Goal: Transaction & Acquisition: Register for event/course

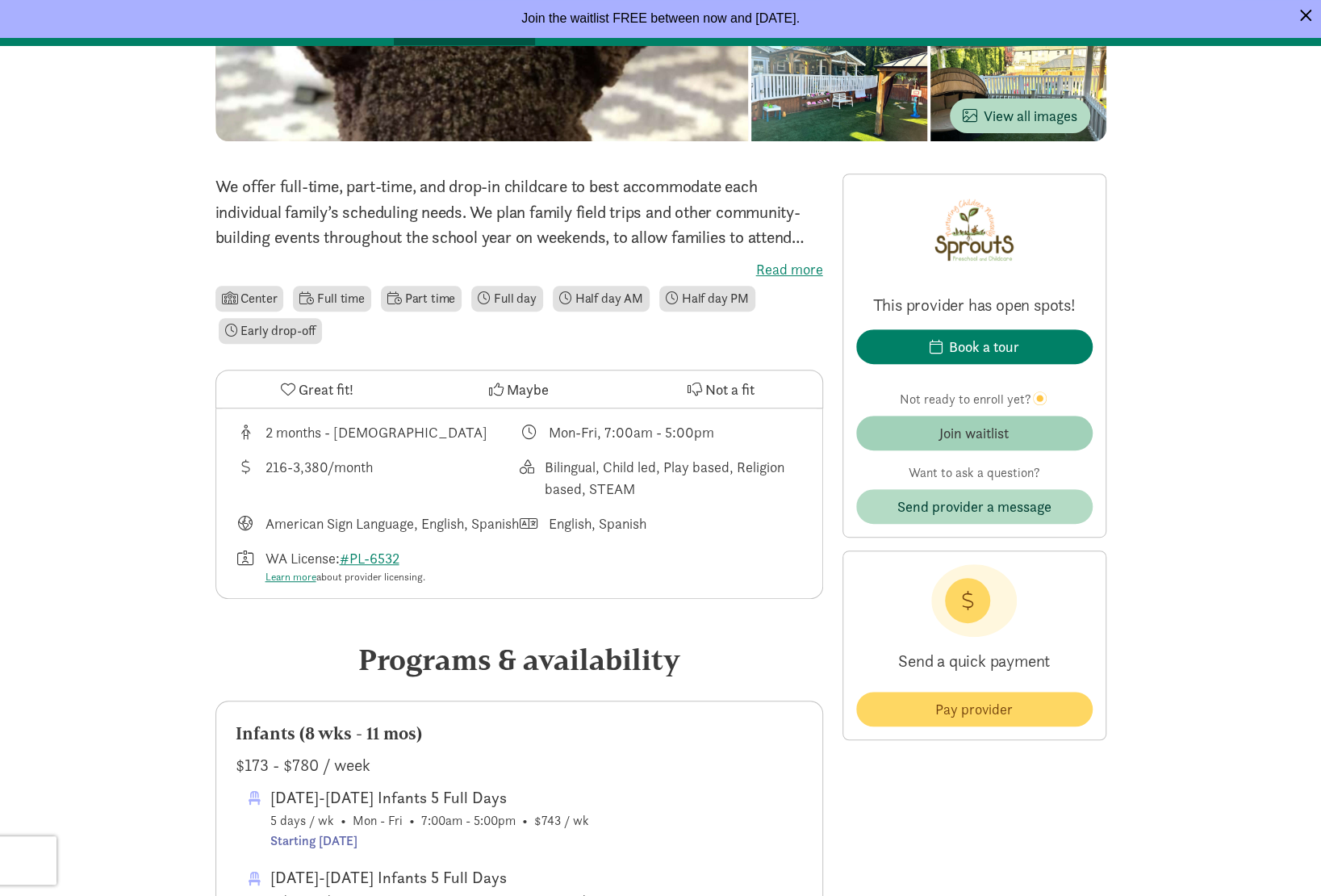
scroll to position [507, 0]
click at [993, 427] on div "Join waitlist" at bounding box center [974, 432] width 70 height 22
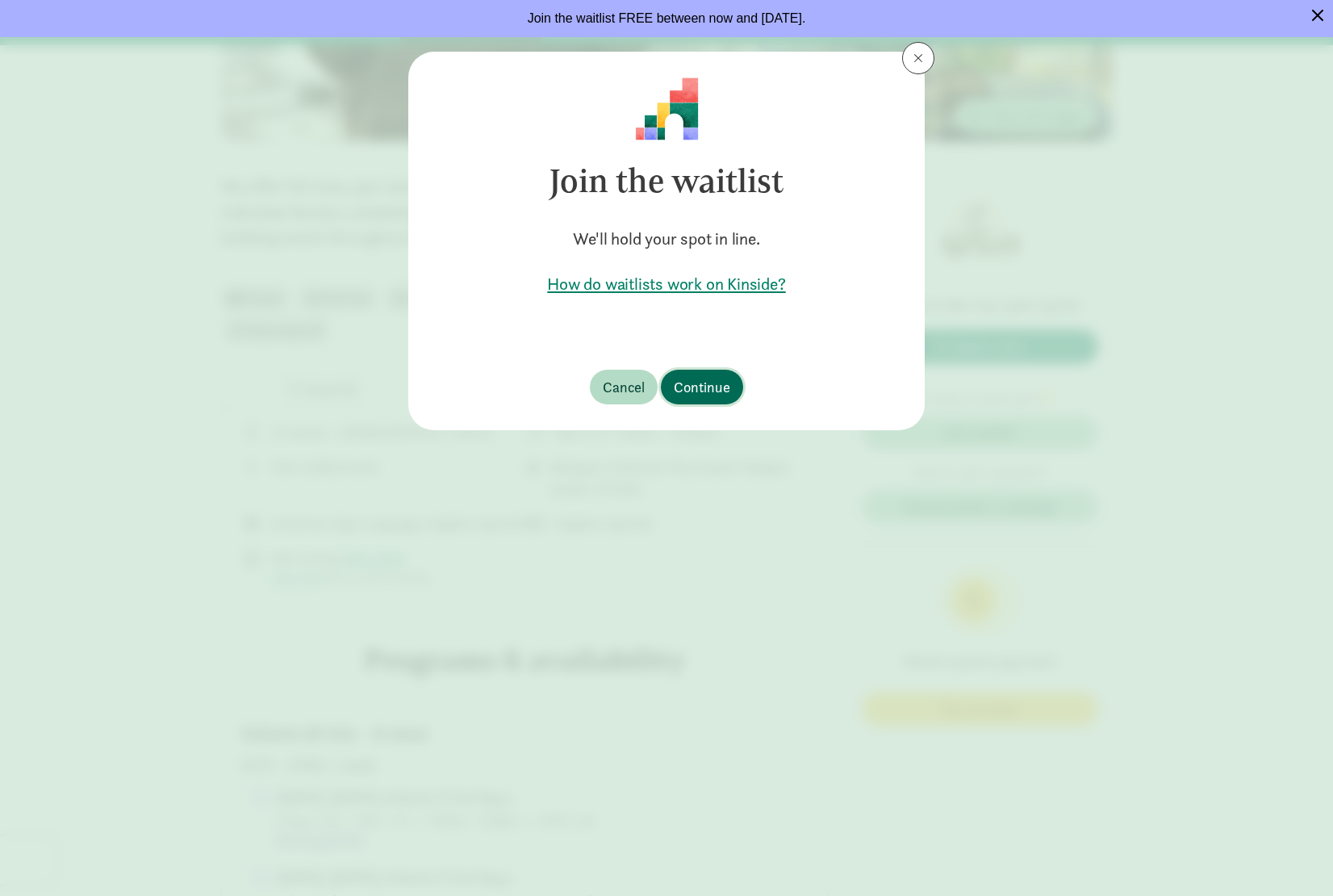
click at [706, 383] on span "Continue" at bounding box center [702, 386] width 57 height 22
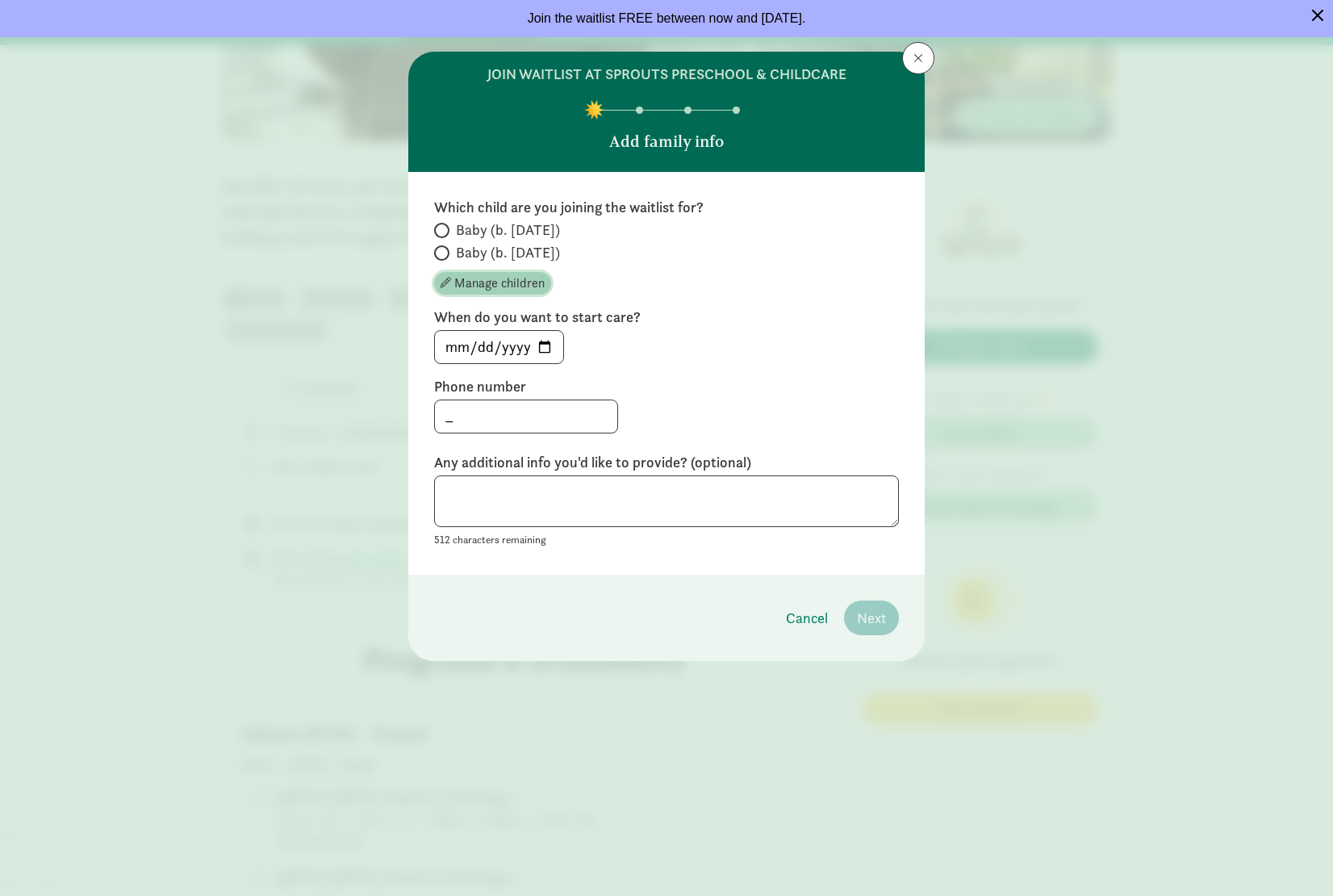
click at [485, 283] on span "Manage children" at bounding box center [499, 283] width 90 height 19
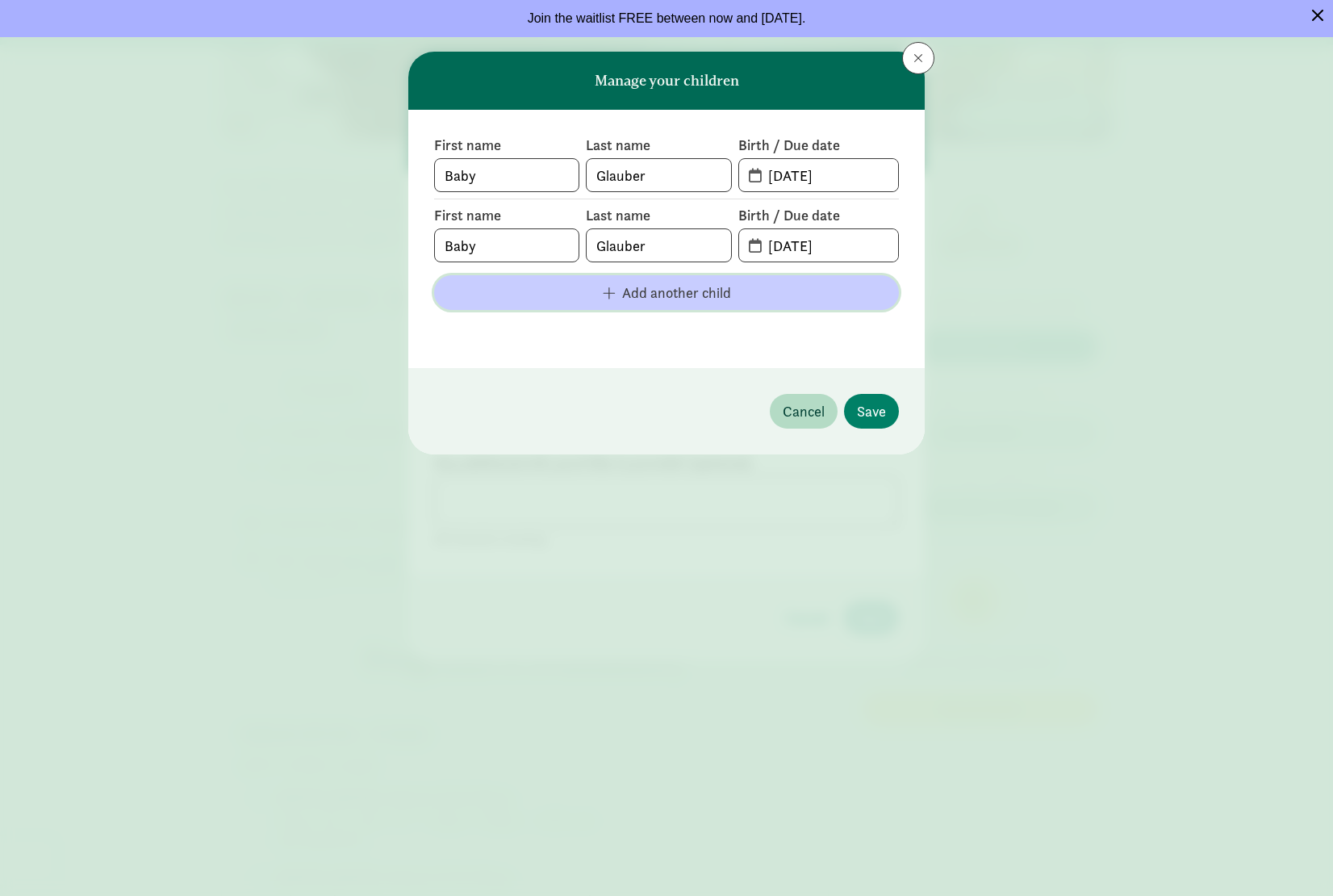
click at [647, 290] on span "Add another child" at bounding box center [676, 292] width 109 height 22
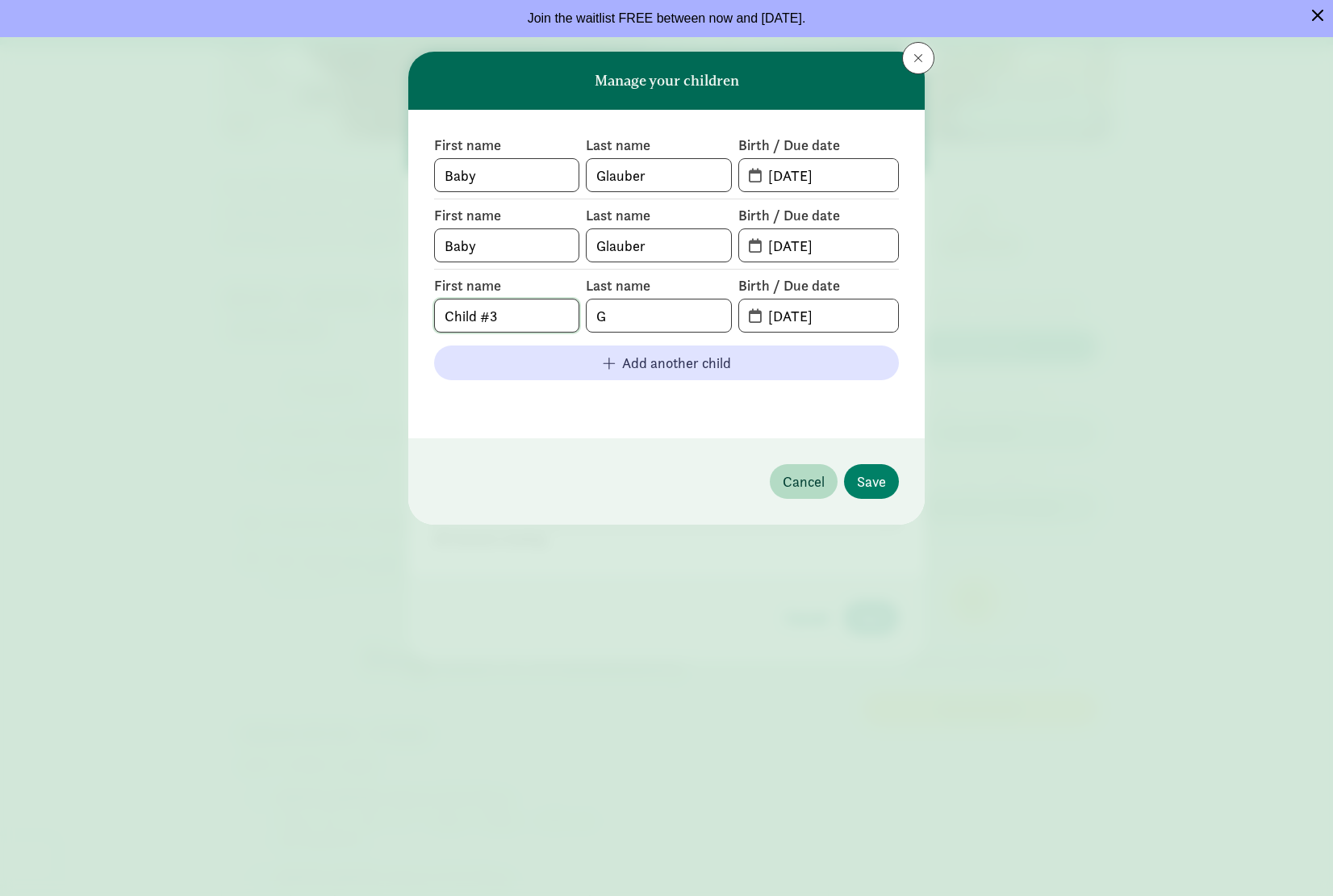
click at [503, 314] on input "Child #3" at bounding box center [507, 314] width 144 height 32
drag, startPoint x: 503, startPoint y: 314, endPoint x: 420, endPoint y: 321, distance: 83.3
click at [420, 321] on div "First name Baby Last name Glauber Birth / Due date 06-22-2023 First name Baby L…" at bounding box center [666, 273] width 516 height 328
click at [535, 312] on input "Child #3" at bounding box center [507, 314] width 144 height 32
type input "Child #2"
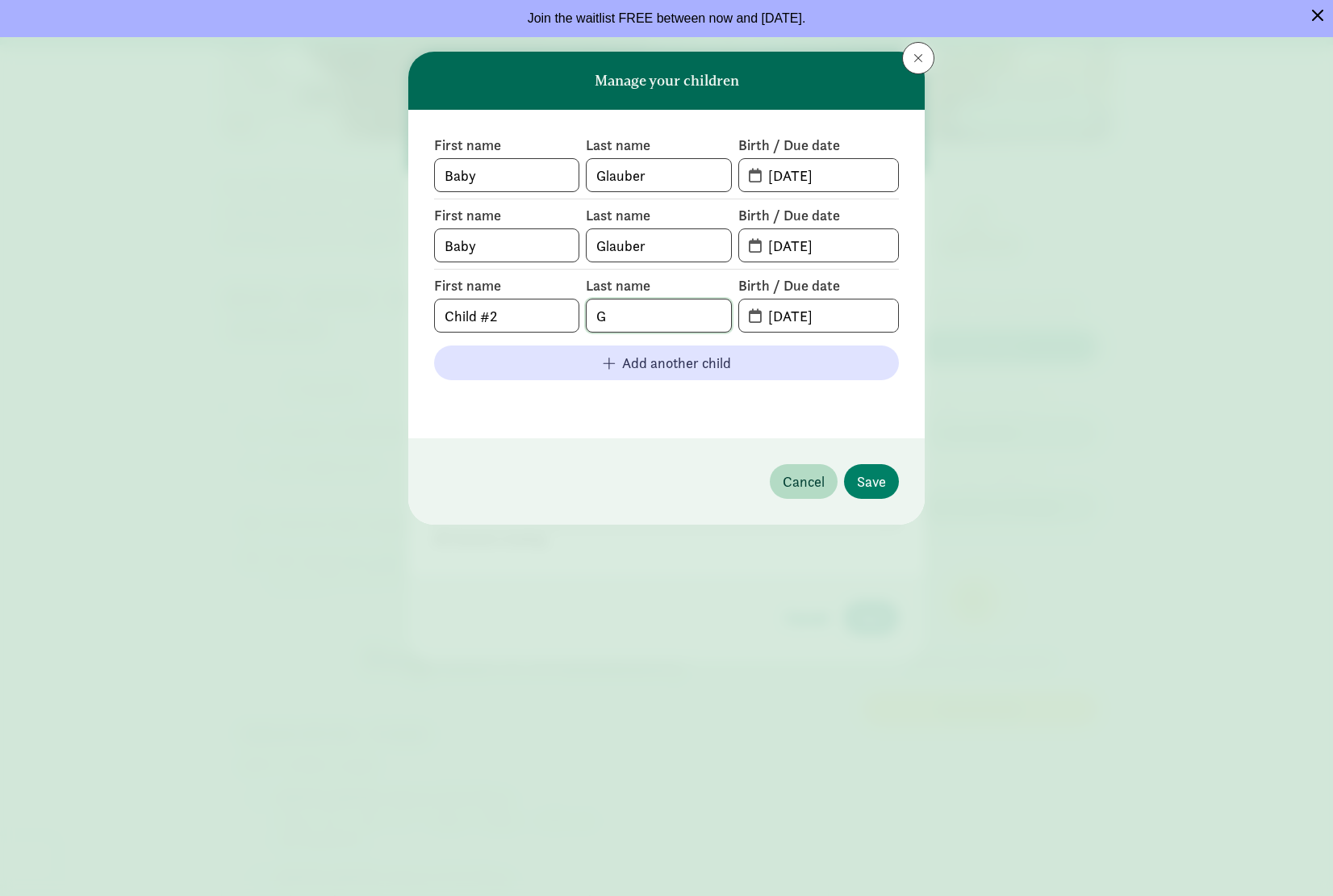
click at [623, 325] on input "G" at bounding box center [658, 314] width 144 height 32
type input "Glauber"
click at [794, 302] on input "08-13-2025" at bounding box center [828, 314] width 140 height 32
drag, startPoint x: 841, startPoint y: 314, endPoint x: 726, endPoint y: 319, distance: 115.1
click at [726, 319] on div "First name Child #2 Last name Glauber Birth / Due date 08-13-2025" at bounding box center [666, 304] width 464 height 57
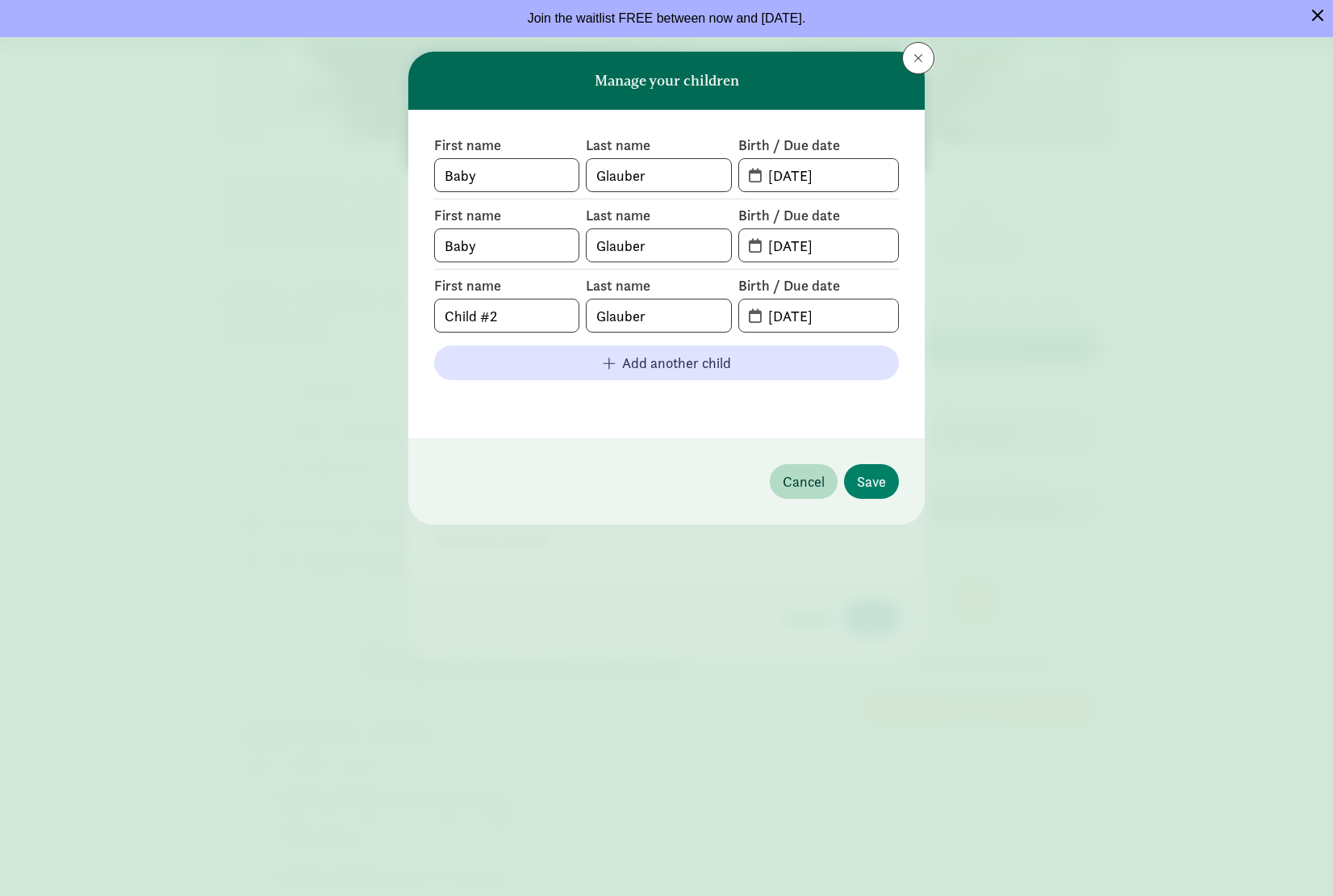
click at [752, 312] on span "08-13-2025" at bounding box center [819, 314] width 159 height 32
click at [752, 322] on span "08-13-2025" at bounding box center [819, 314] width 159 height 32
click at [813, 317] on input "08-13-2025" at bounding box center [828, 314] width 140 height 32
drag, startPoint x: 844, startPoint y: 315, endPoint x: 745, endPoint y: 330, distance: 100.1
click at [745, 330] on div "First name Baby Last name Glauber Birth / Due date 06-22-2023 First name Baby L…" at bounding box center [666, 273] width 464 height 277
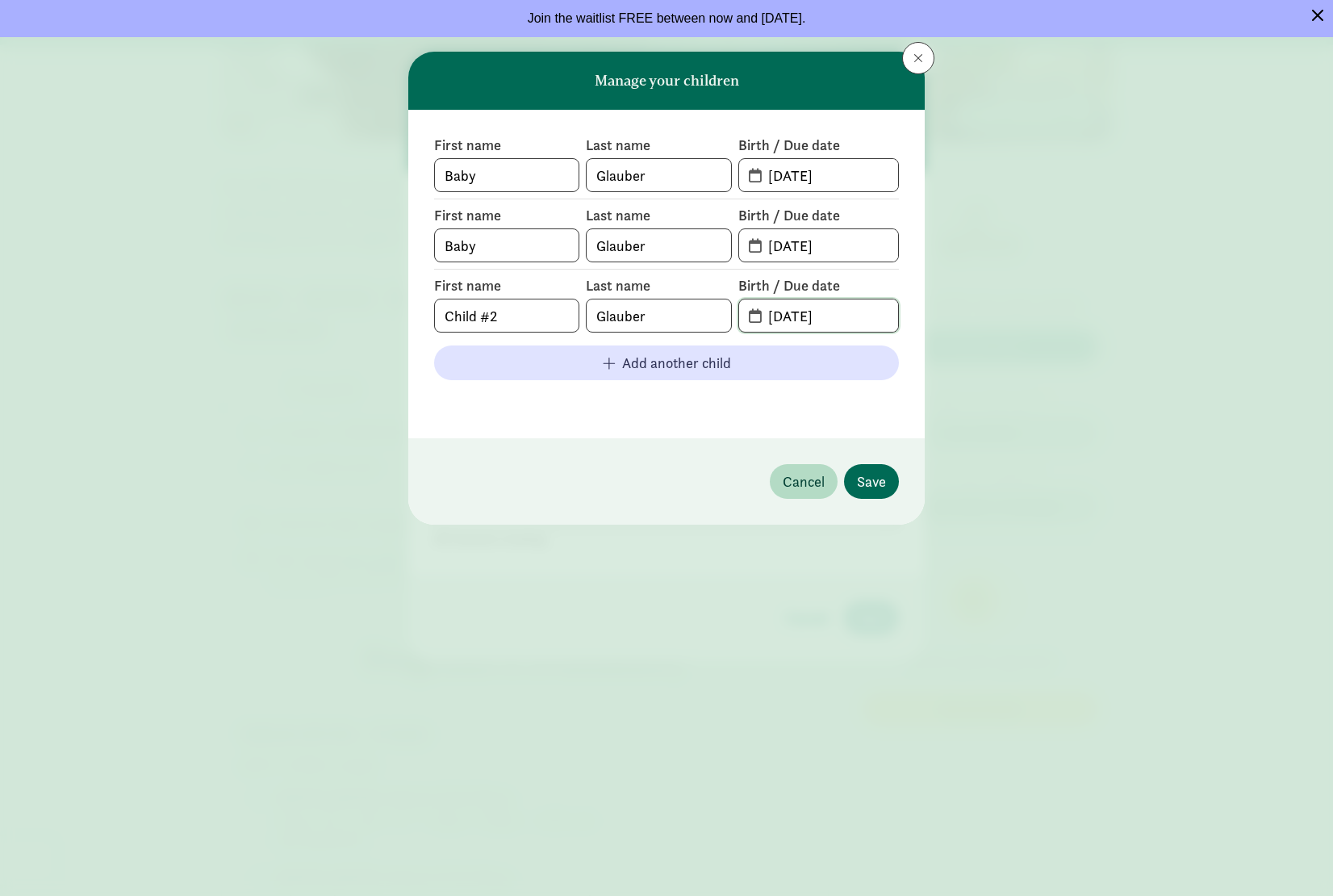
type input "03-22-2026"
click at [856, 466] on button "Save" at bounding box center [872, 482] width 55 height 34
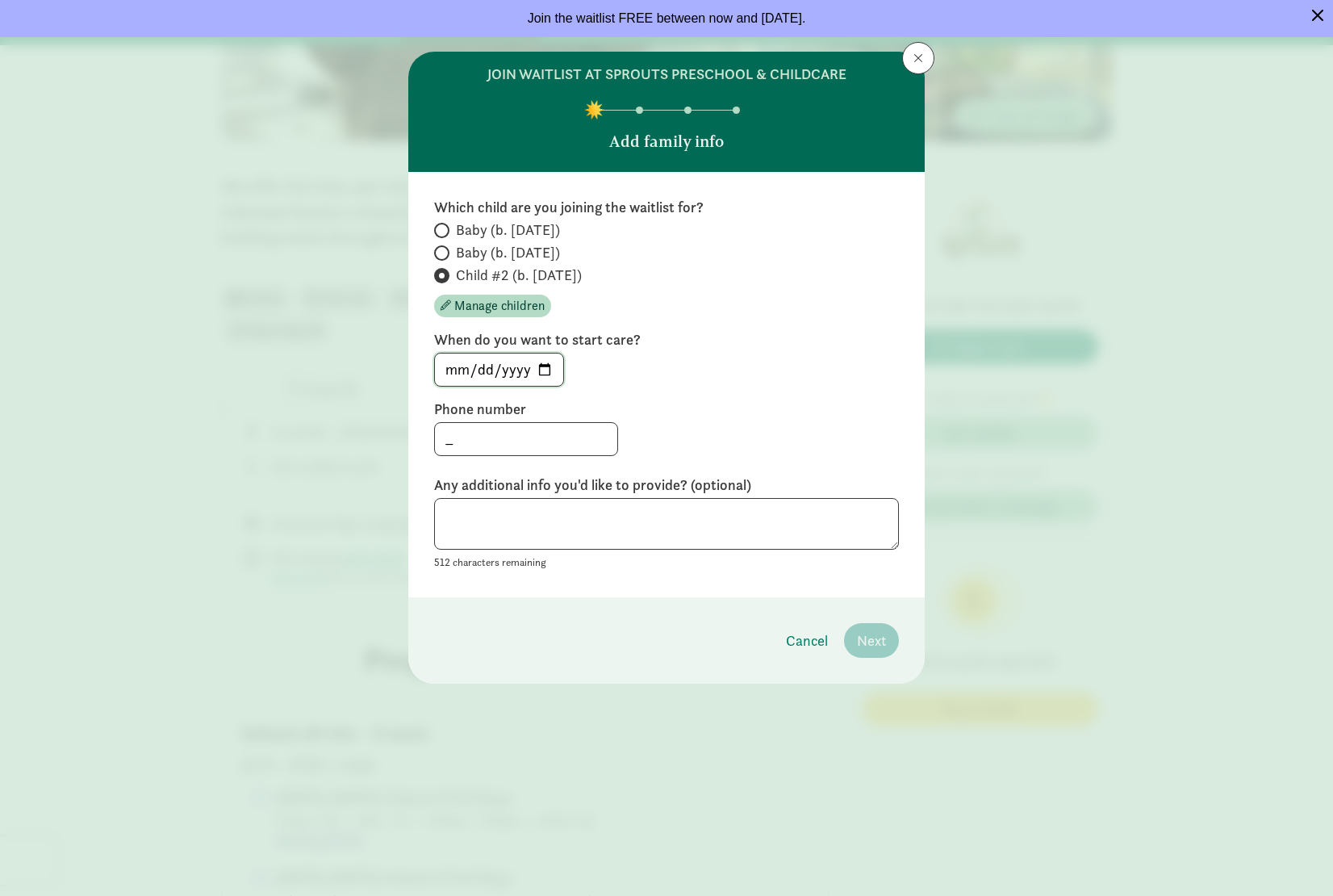
click at [499, 364] on input "[DATE]" at bounding box center [499, 369] width 128 height 32
click at [539, 366] on input "[DATE]" at bounding box center [499, 369] width 128 height 32
click at [632, 346] on label "When do you want to start care?" at bounding box center [666, 339] width 464 height 19
click at [542, 371] on input "[DATE]" at bounding box center [499, 369] width 128 height 32
click at [539, 370] on input "2026-06-15" at bounding box center [499, 369] width 128 height 32
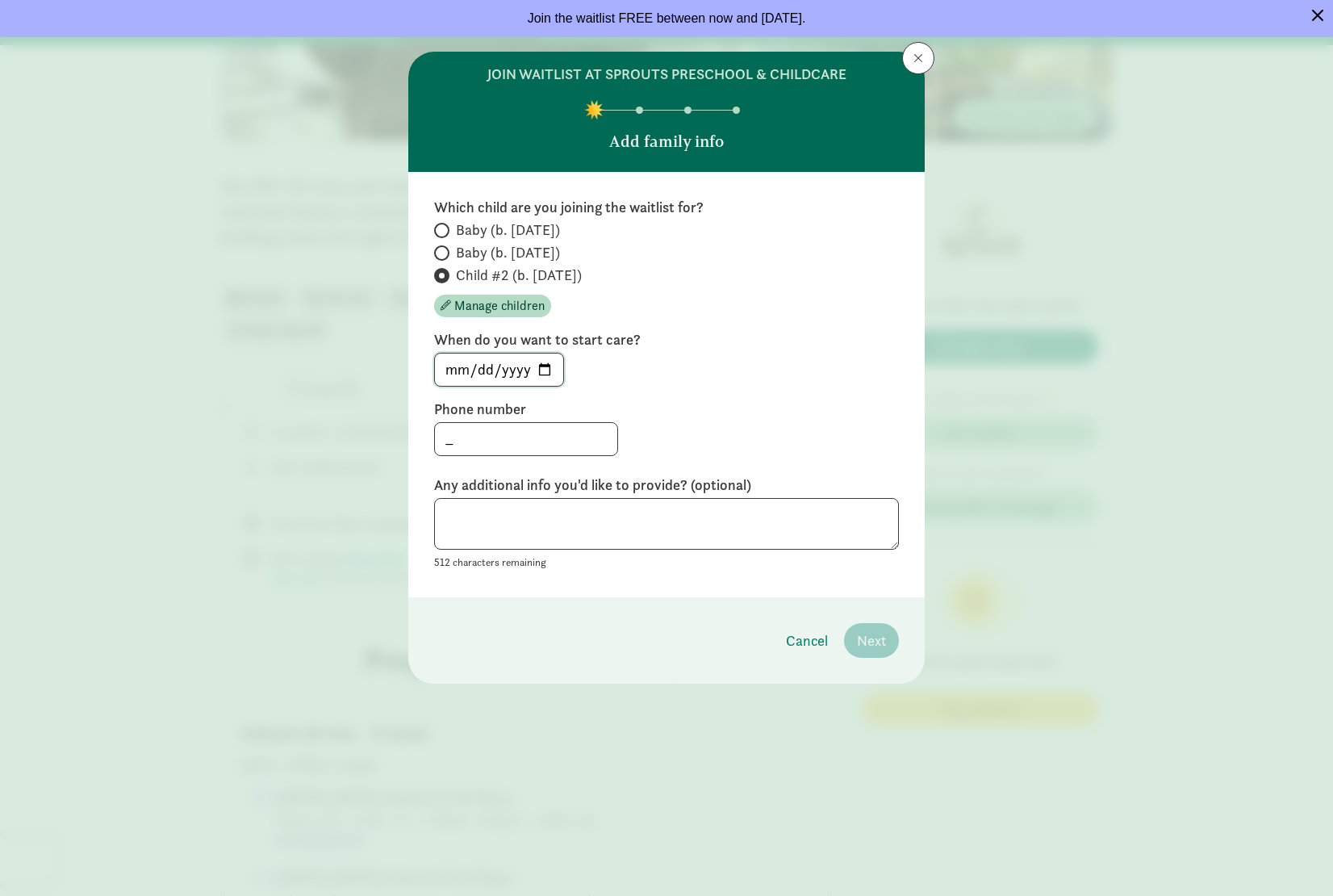
type input "2026-06-15"
click at [719, 393] on div "Which child are you joining the waitlist for? Baby (b. June 2023) Baby (b. June…" at bounding box center [666, 384] width 464 height 374
click at [541, 445] on input "_" at bounding box center [526, 439] width 183 height 32
type input "_"
type input "2"
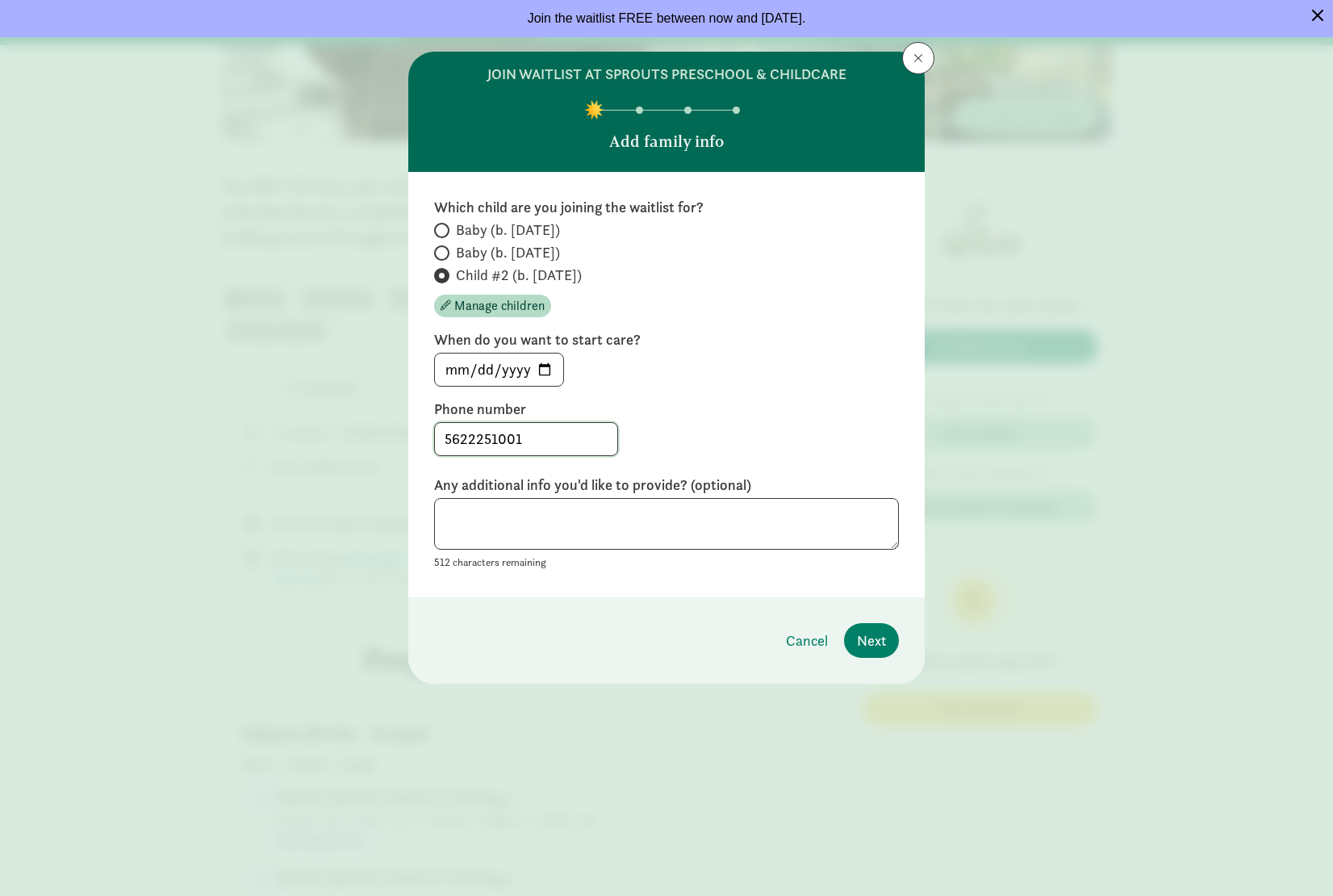
type input "5622251001"
click at [490, 539] on textarea at bounding box center [666, 524] width 464 height 53
type textarea "We would love to return to Sprouts for infant care for baby #2!"
click at [863, 637] on span "Next" at bounding box center [872, 640] width 29 height 22
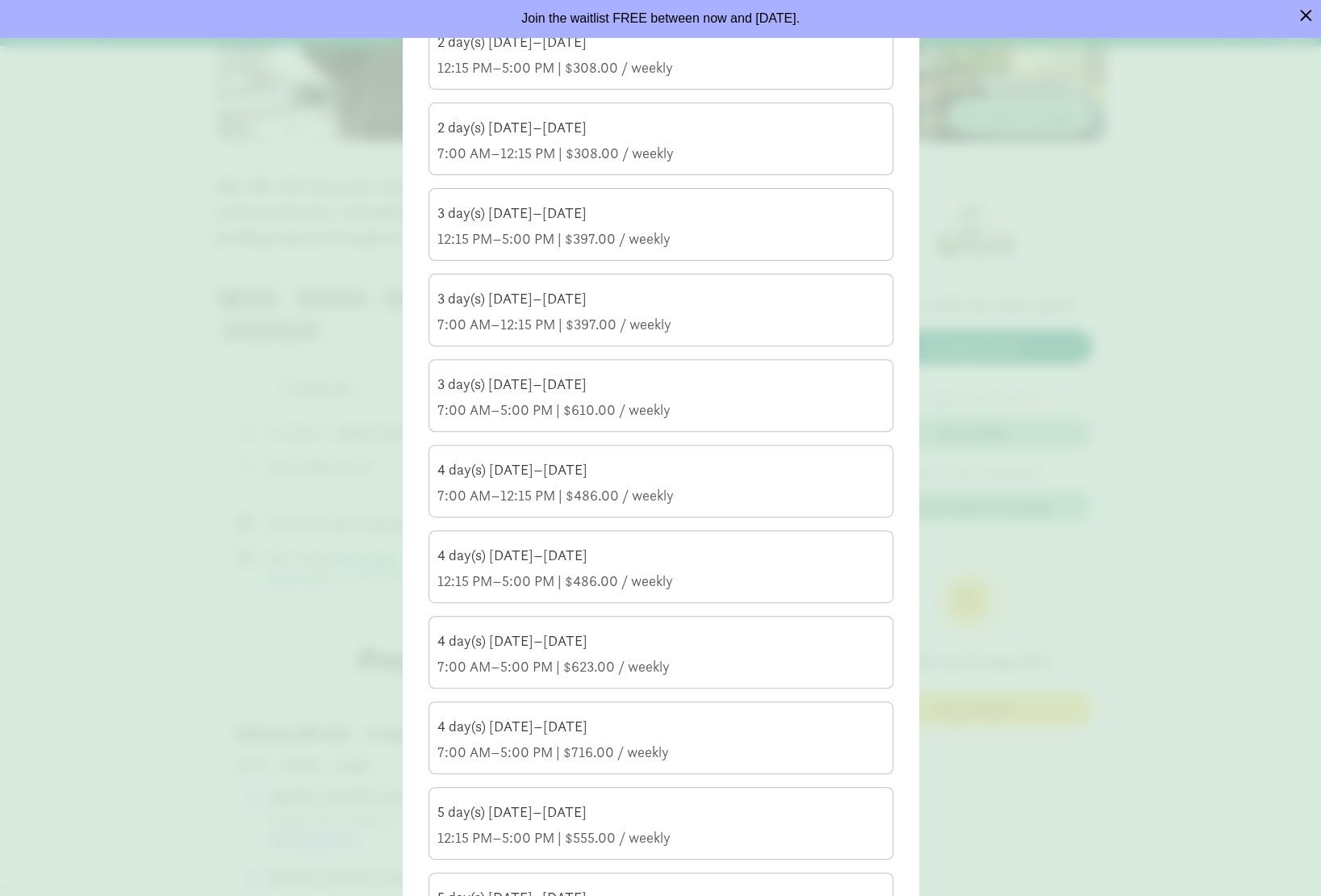
scroll to position [242, 0]
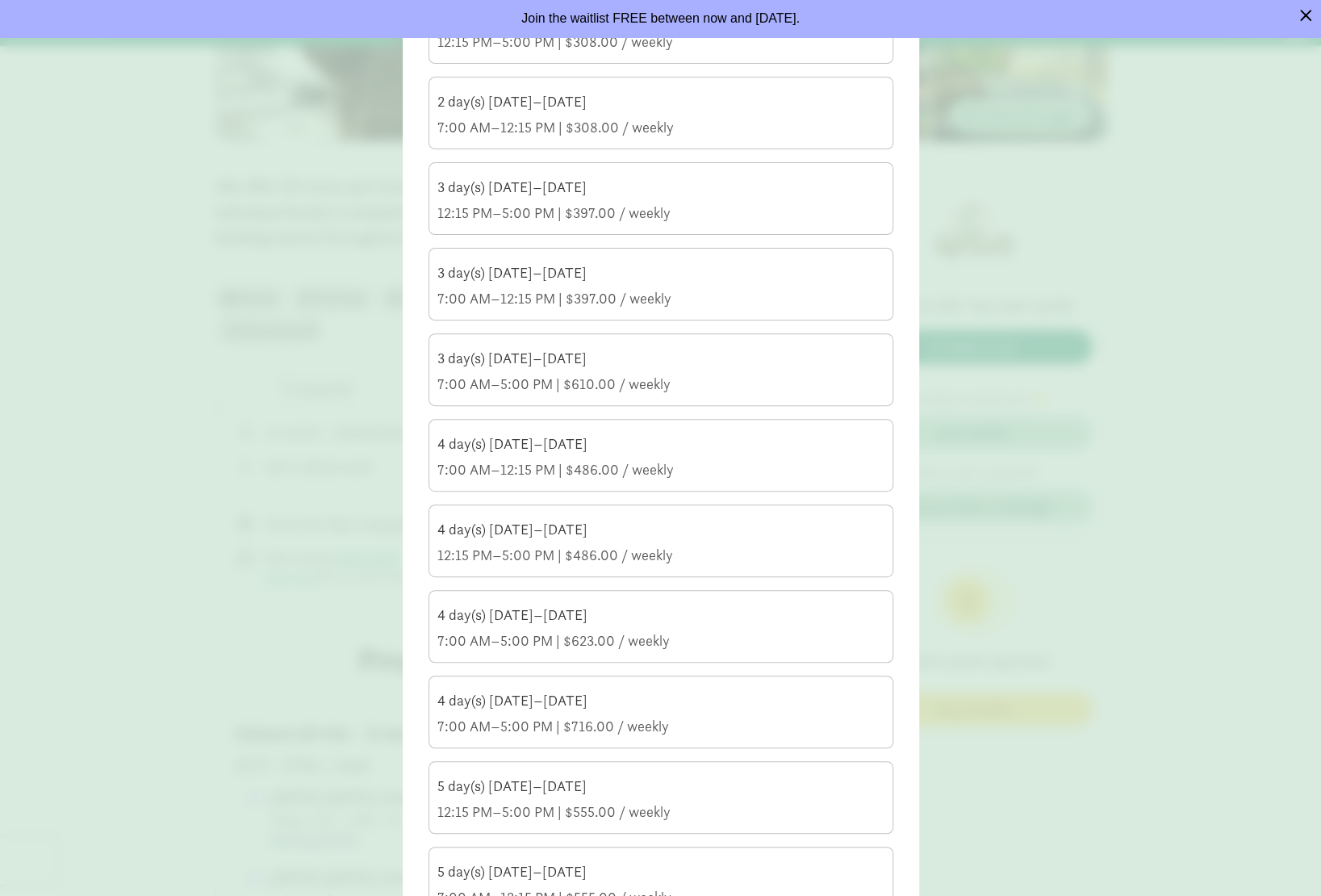
click at [527, 359] on div "3 day(s) Monday–Friday" at bounding box center [661, 358] width 447 height 19
click at [0, 0] on input "3 day(s) Monday–Friday 7:00 AM–5:00 PM | $610.00 / weekly" at bounding box center [0, 0] width 0 height 0
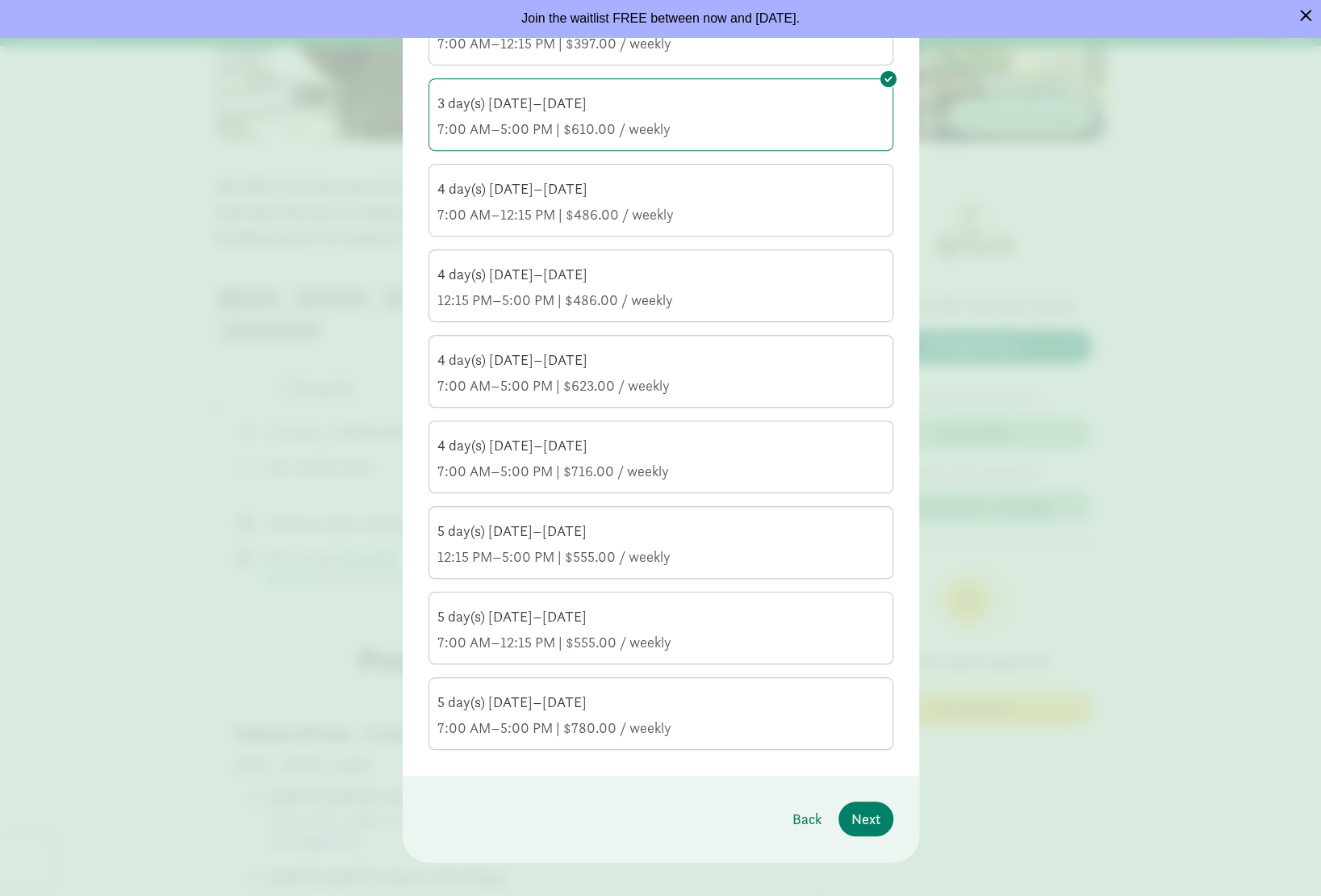
scroll to position [508, 0]
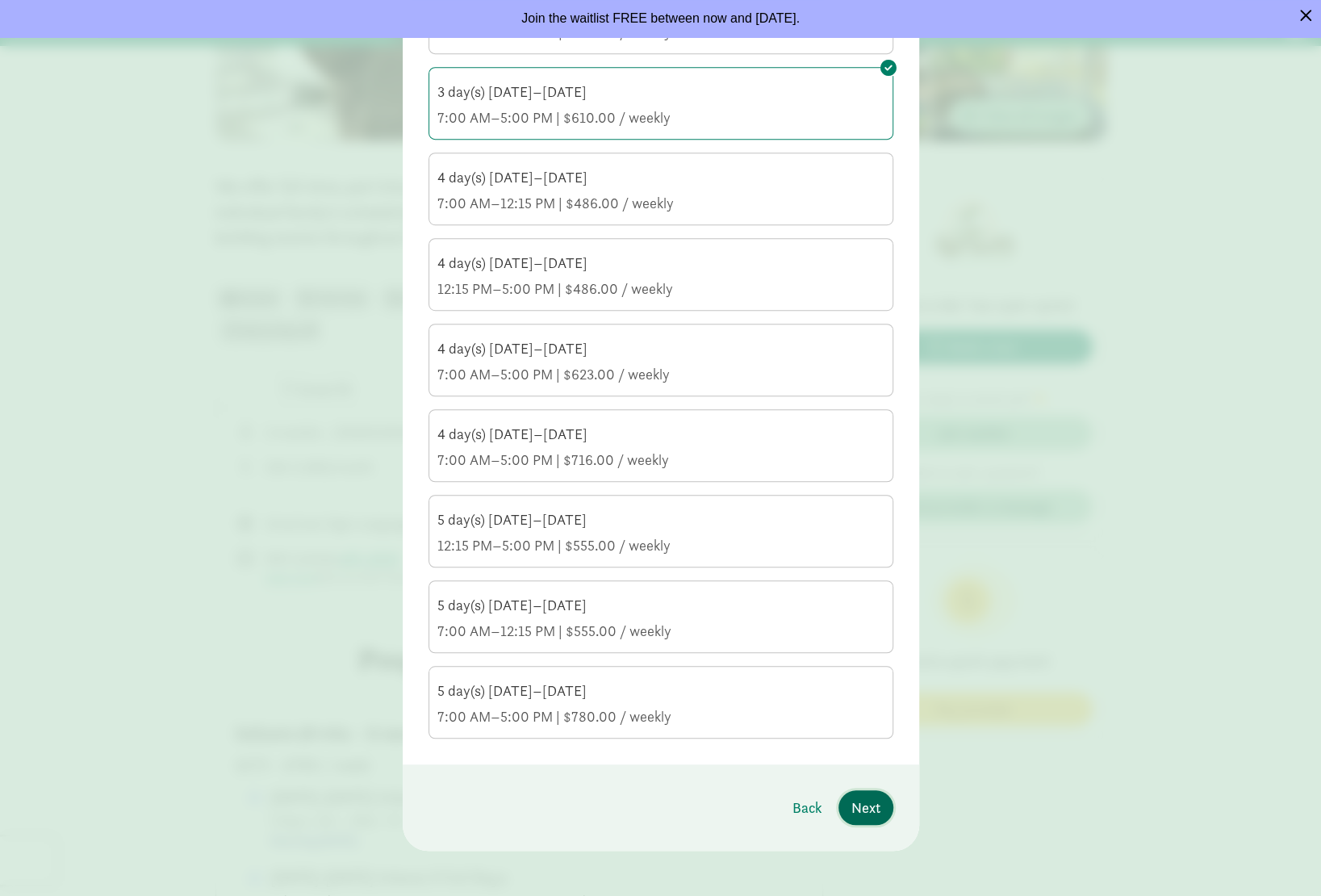
click at [843, 794] on button "Next" at bounding box center [866, 807] width 55 height 34
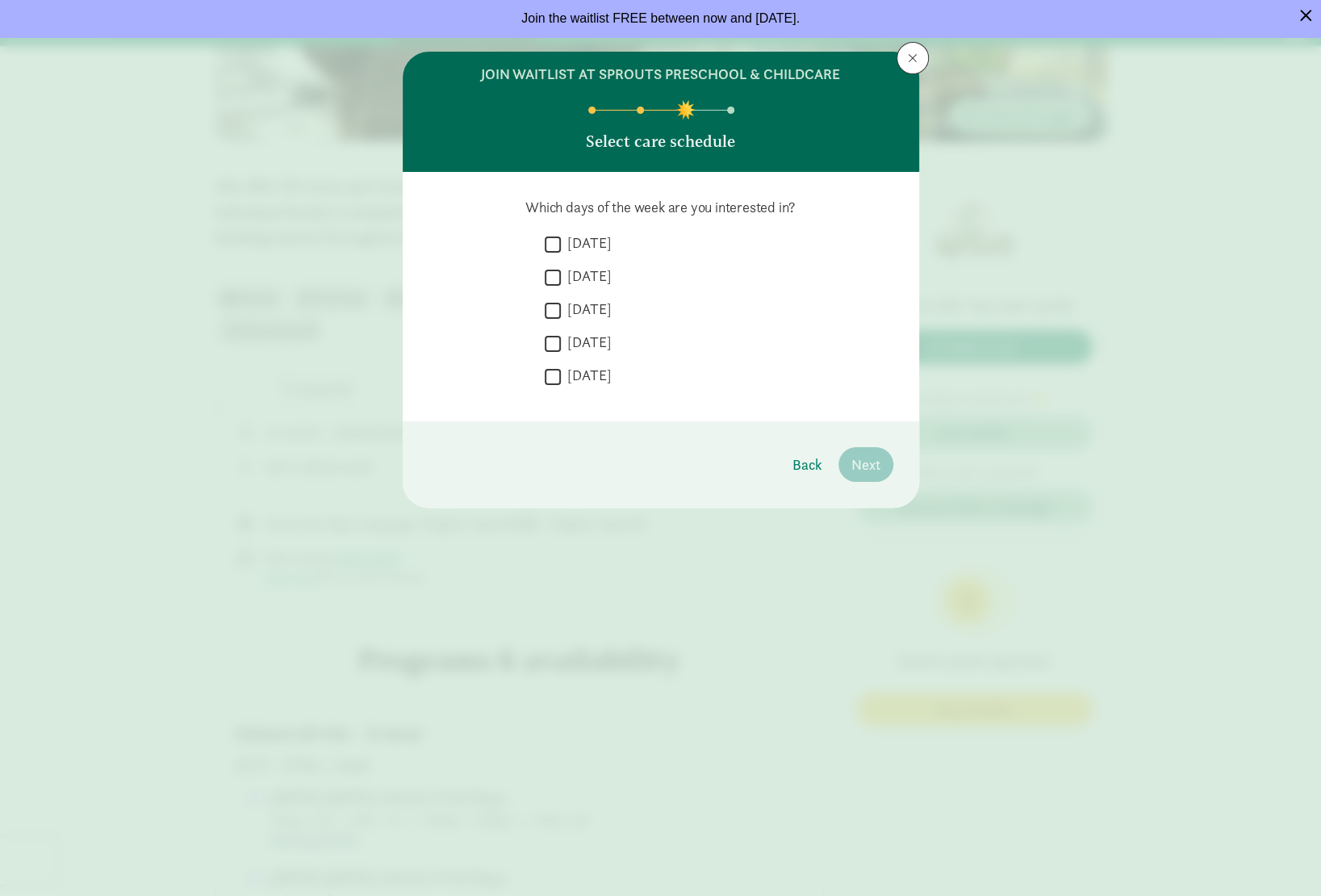
scroll to position [0, 0]
click at [604, 249] on label "Monday" at bounding box center [586, 243] width 51 height 19
click at [561, 249] on input "Monday" at bounding box center [552, 244] width 16 height 22
checkbox input "true"
click at [576, 311] on label "Wednesday" at bounding box center [586, 308] width 51 height 19
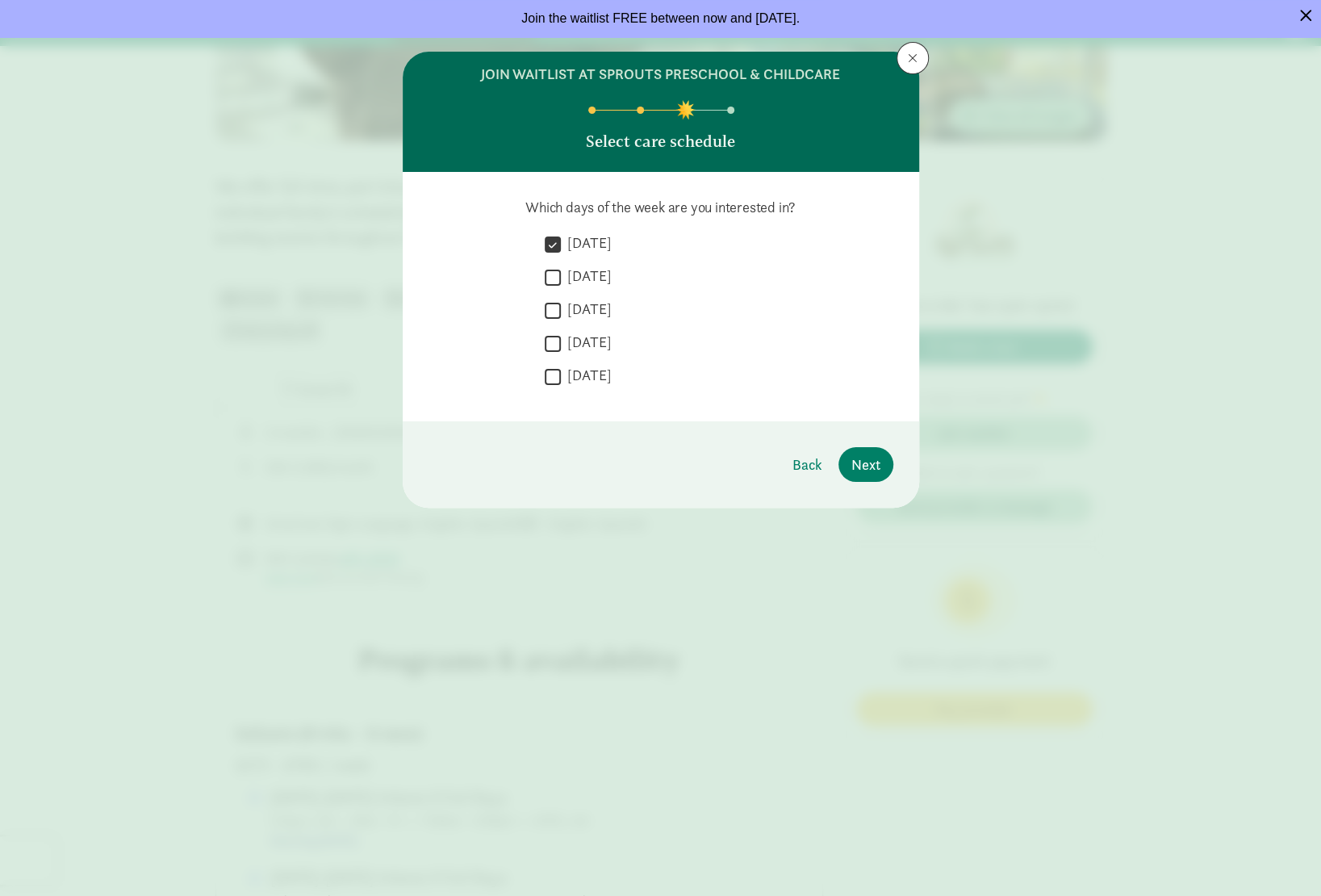
click at [561, 311] on input "Wednesday" at bounding box center [552, 309] width 16 height 22
checkbox input "true"
click at [576, 376] on label "Friday" at bounding box center [586, 375] width 51 height 19
click at [561, 376] on input "Friday" at bounding box center [552, 376] width 16 height 22
checkbox input "true"
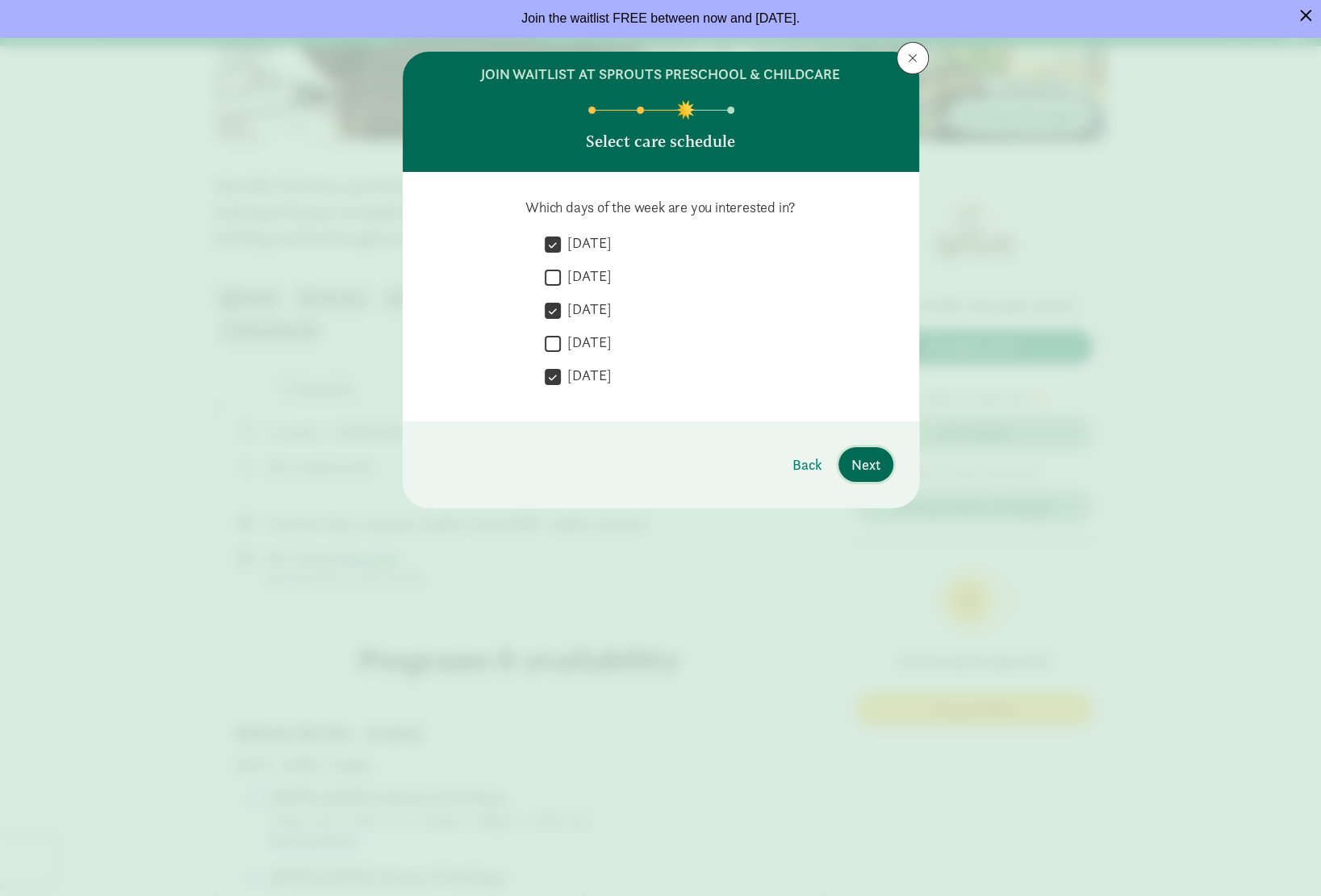
click at [870, 459] on span "Next" at bounding box center [866, 464] width 29 height 22
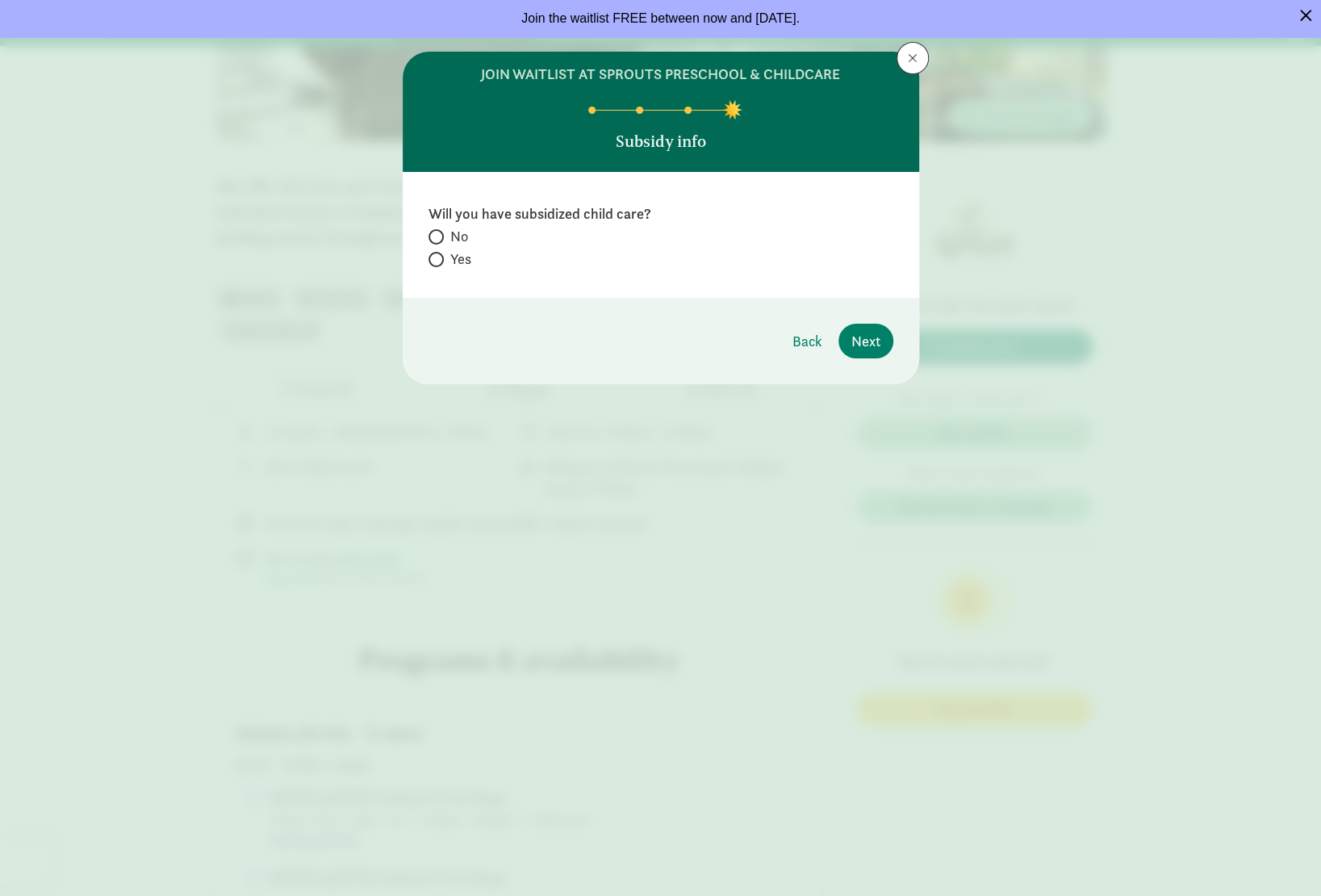
click at [466, 241] on span "No" at bounding box center [459, 236] width 18 height 19
click at [439, 241] on input "No" at bounding box center [433, 237] width 10 height 10
radio input "true"
click at [863, 335] on span "Next" at bounding box center [866, 340] width 29 height 22
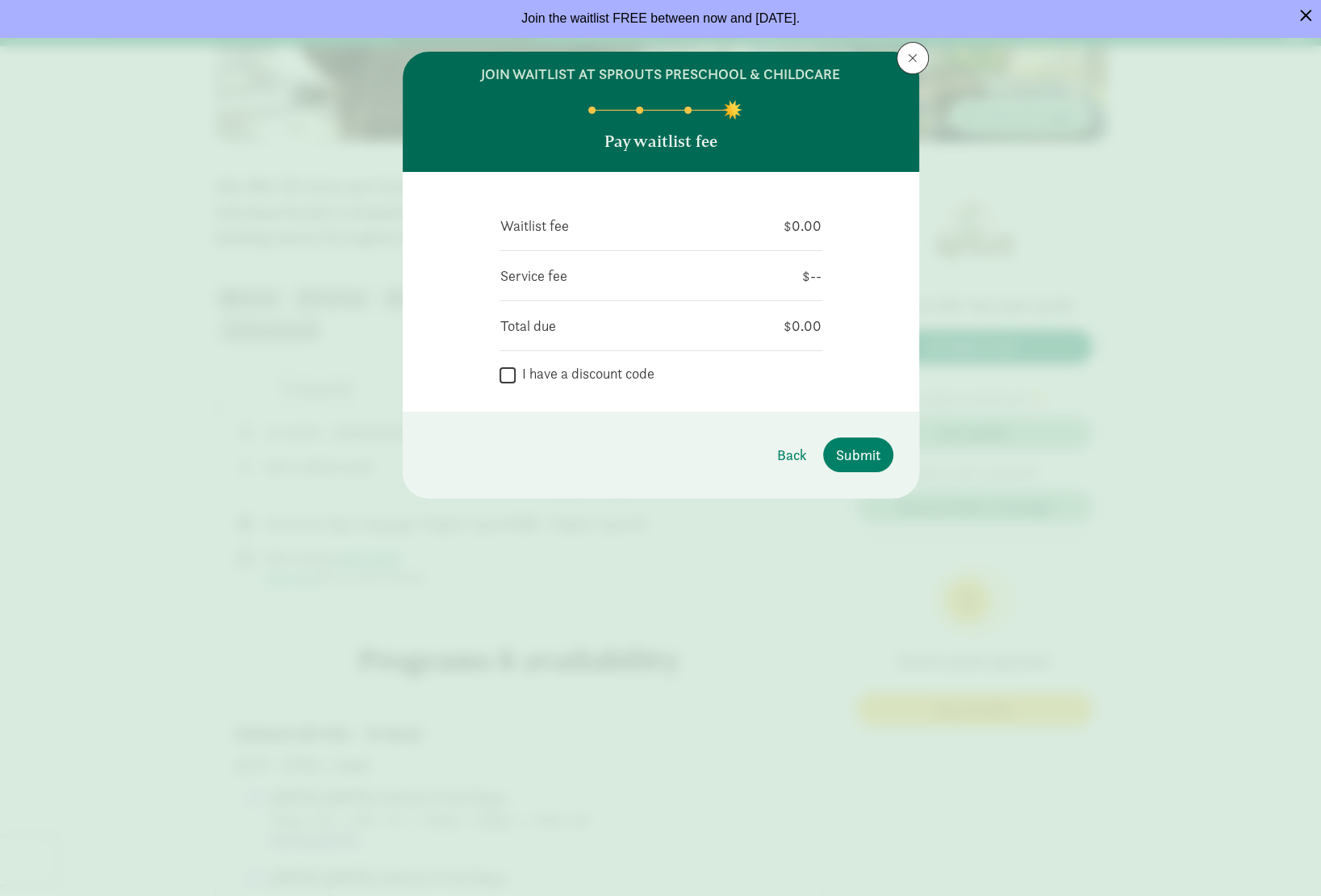
click at [607, 374] on label "I have a discount code" at bounding box center [584, 373] width 139 height 19
click at [515, 374] on input "I have a discount code" at bounding box center [508, 374] width 16 height 22
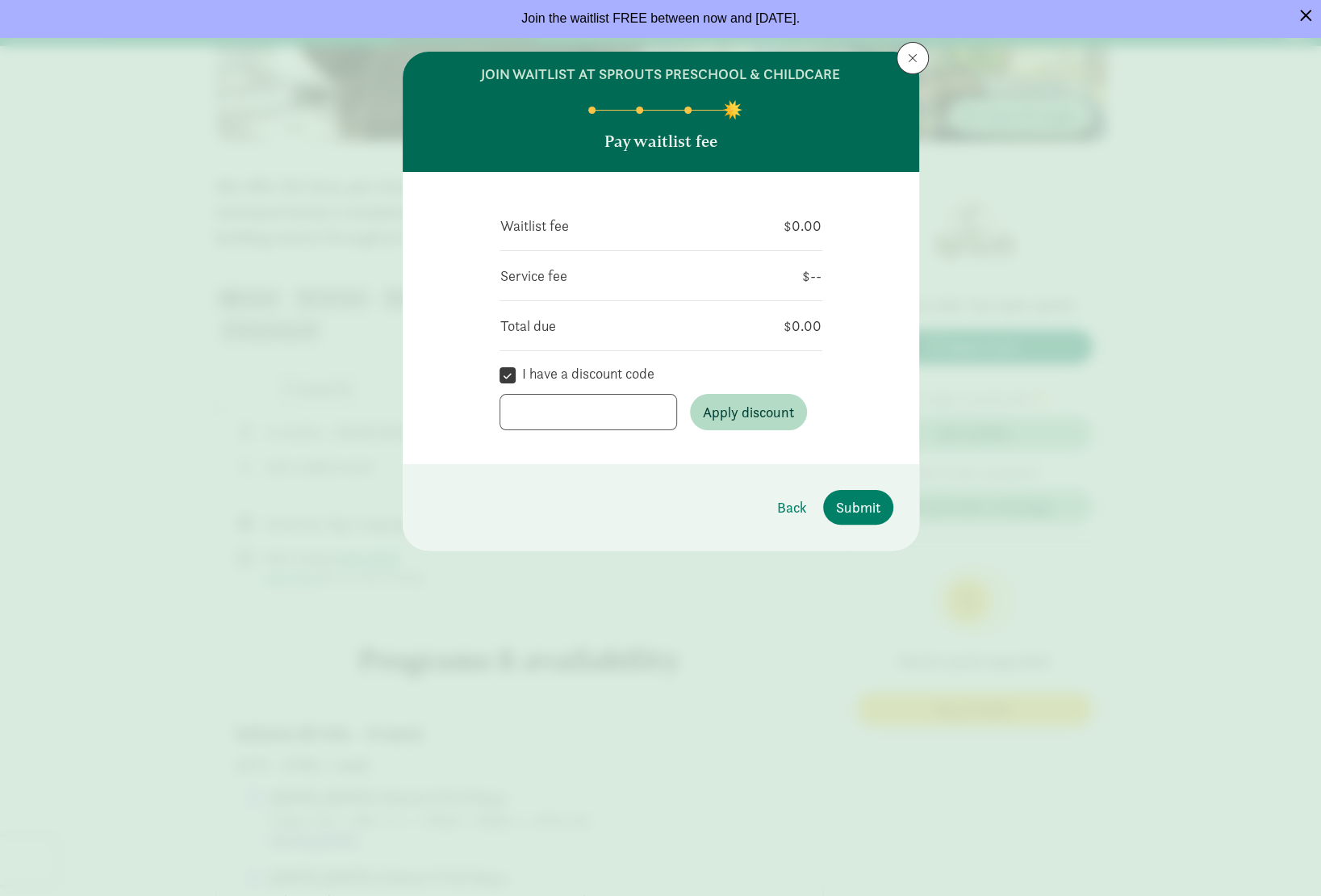
click at [607, 374] on label "I have a discount code" at bounding box center [584, 373] width 139 height 19
click at [515, 374] on input "I have a discount code" at bounding box center [508, 374] width 16 height 22
checkbox input "false"
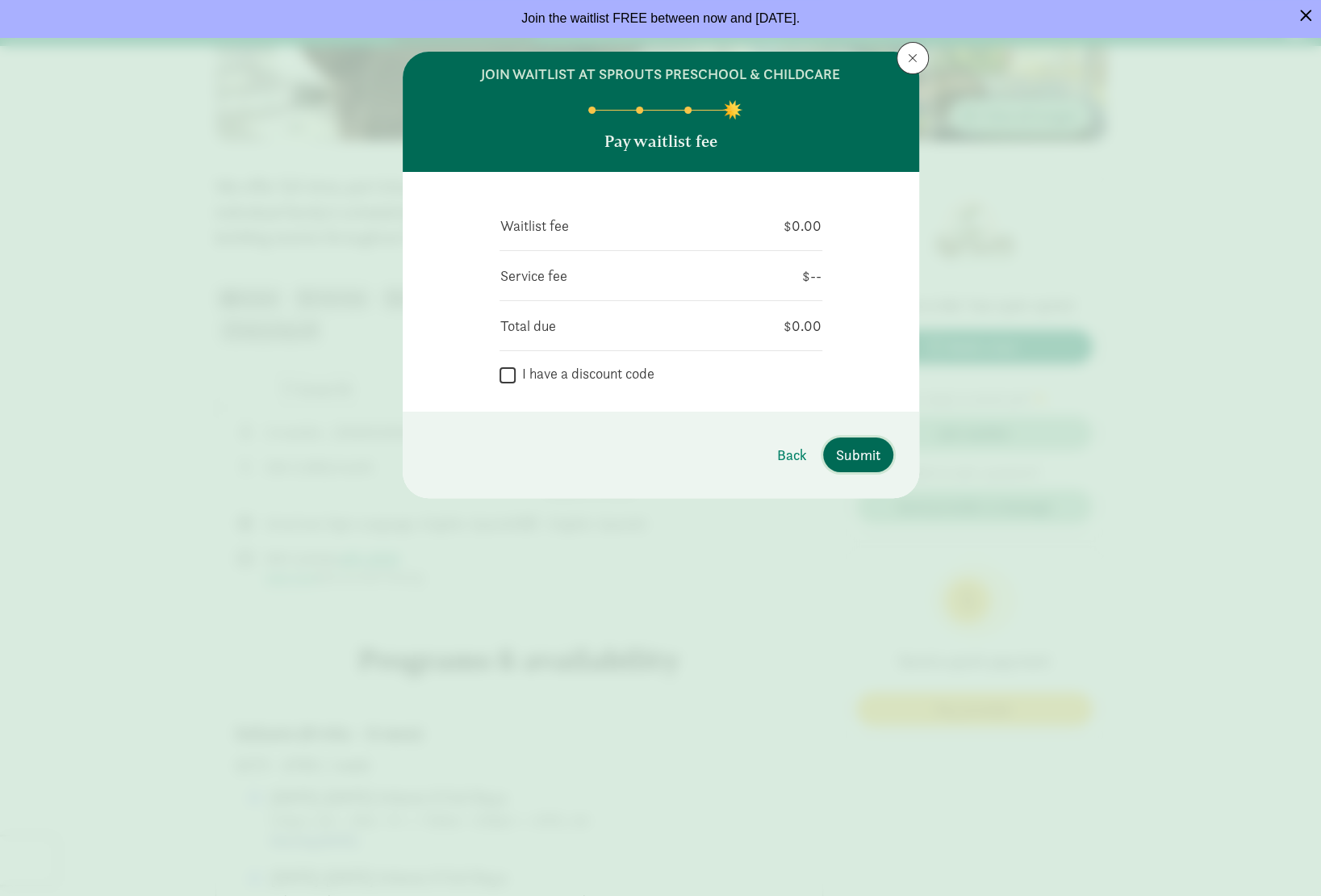
click at [847, 457] on span "Submit" at bounding box center [858, 454] width 45 height 22
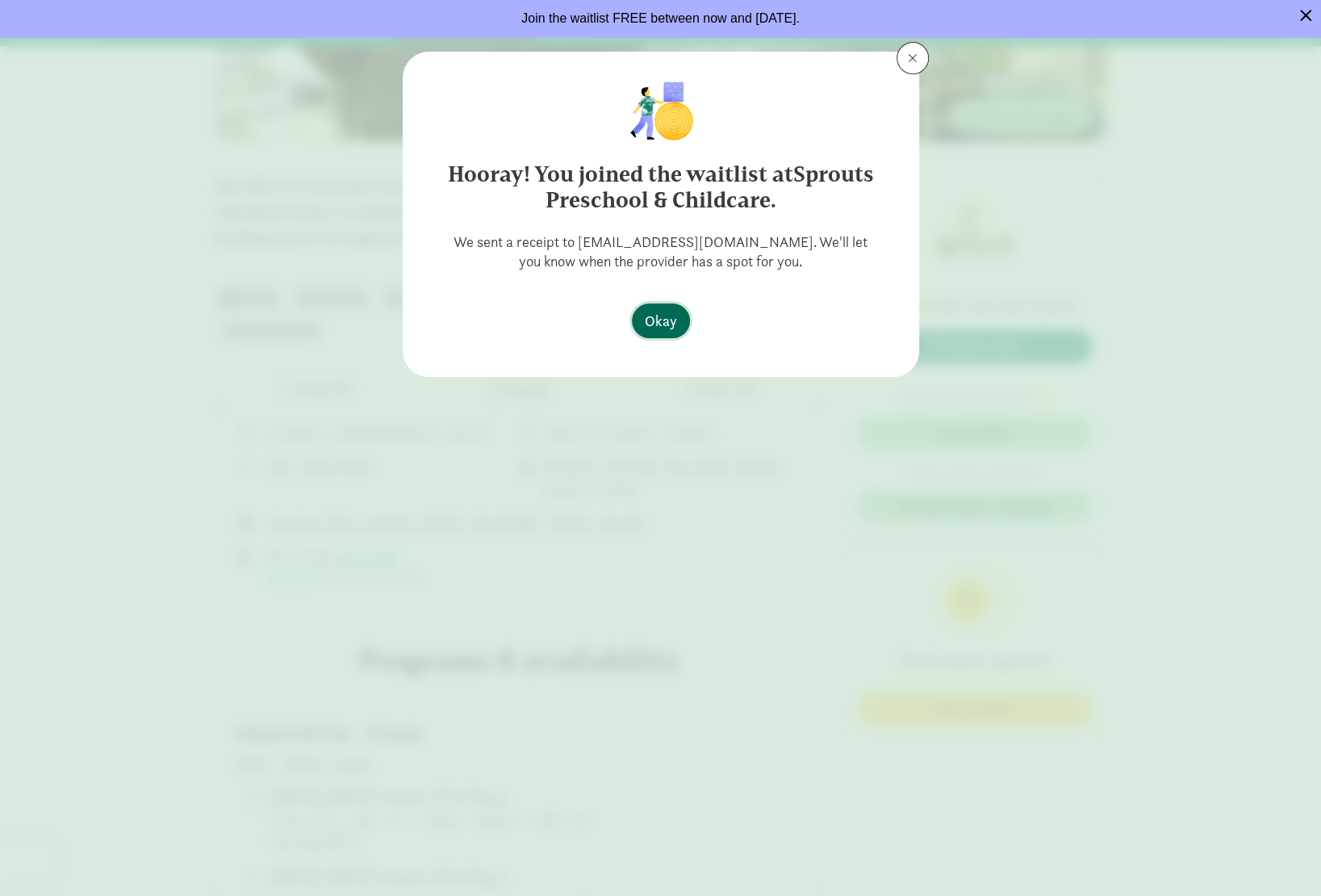
click at [669, 314] on span "Okay" at bounding box center [660, 320] width 32 height 22
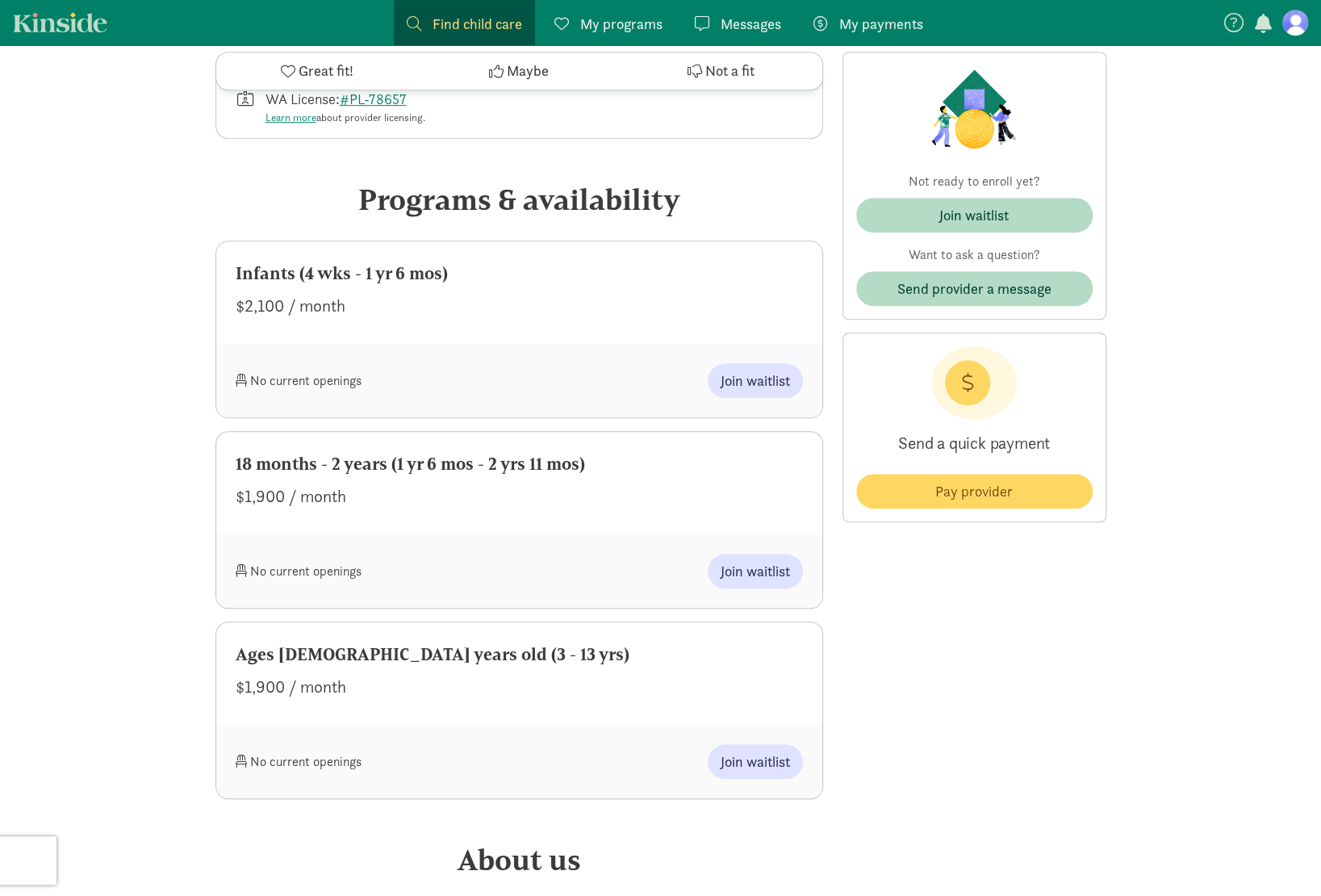
scroll to position [645, 0]
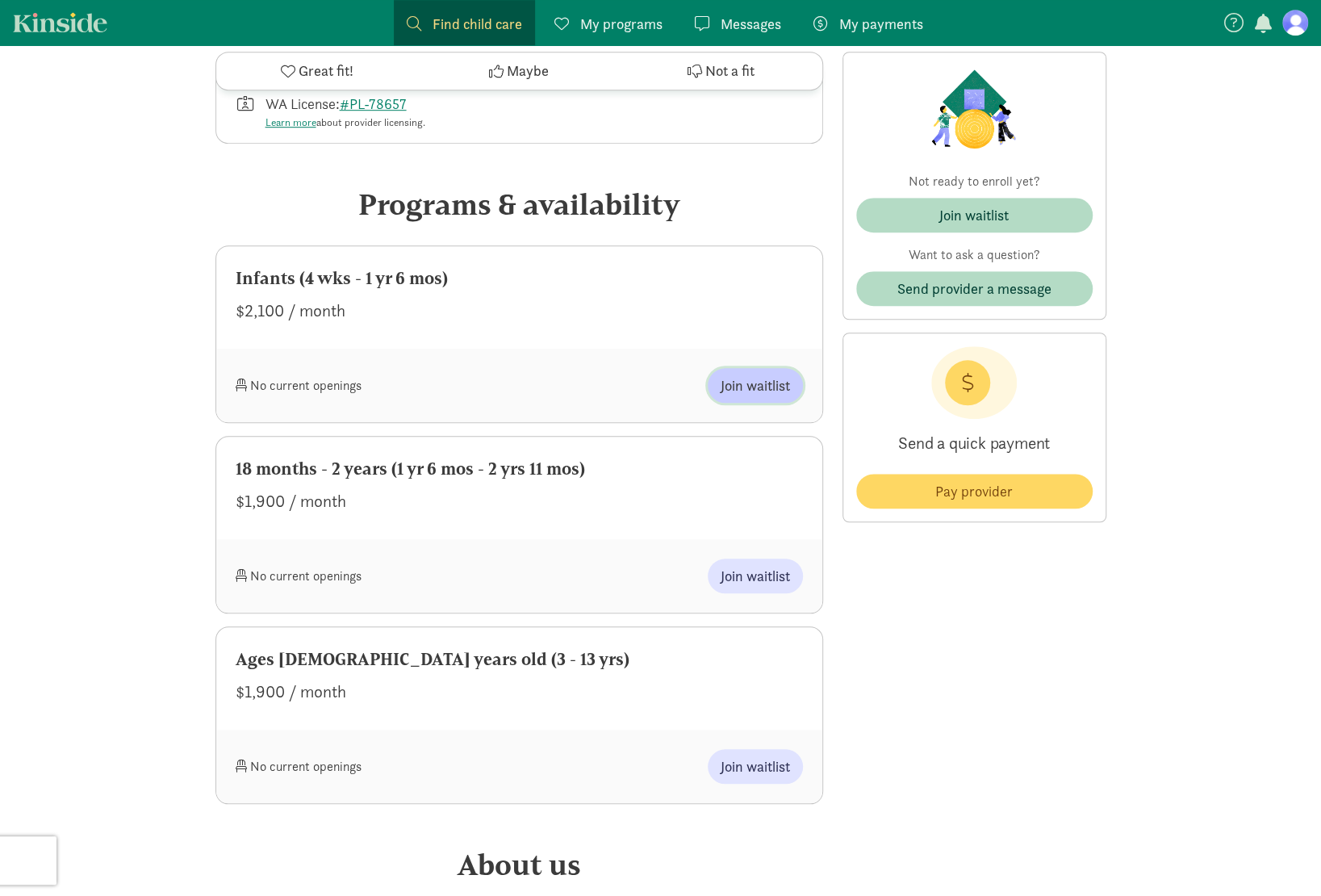
click at [738, 387] on span "Join waitlist" at bounding box center [755, 385] width 70 height 22
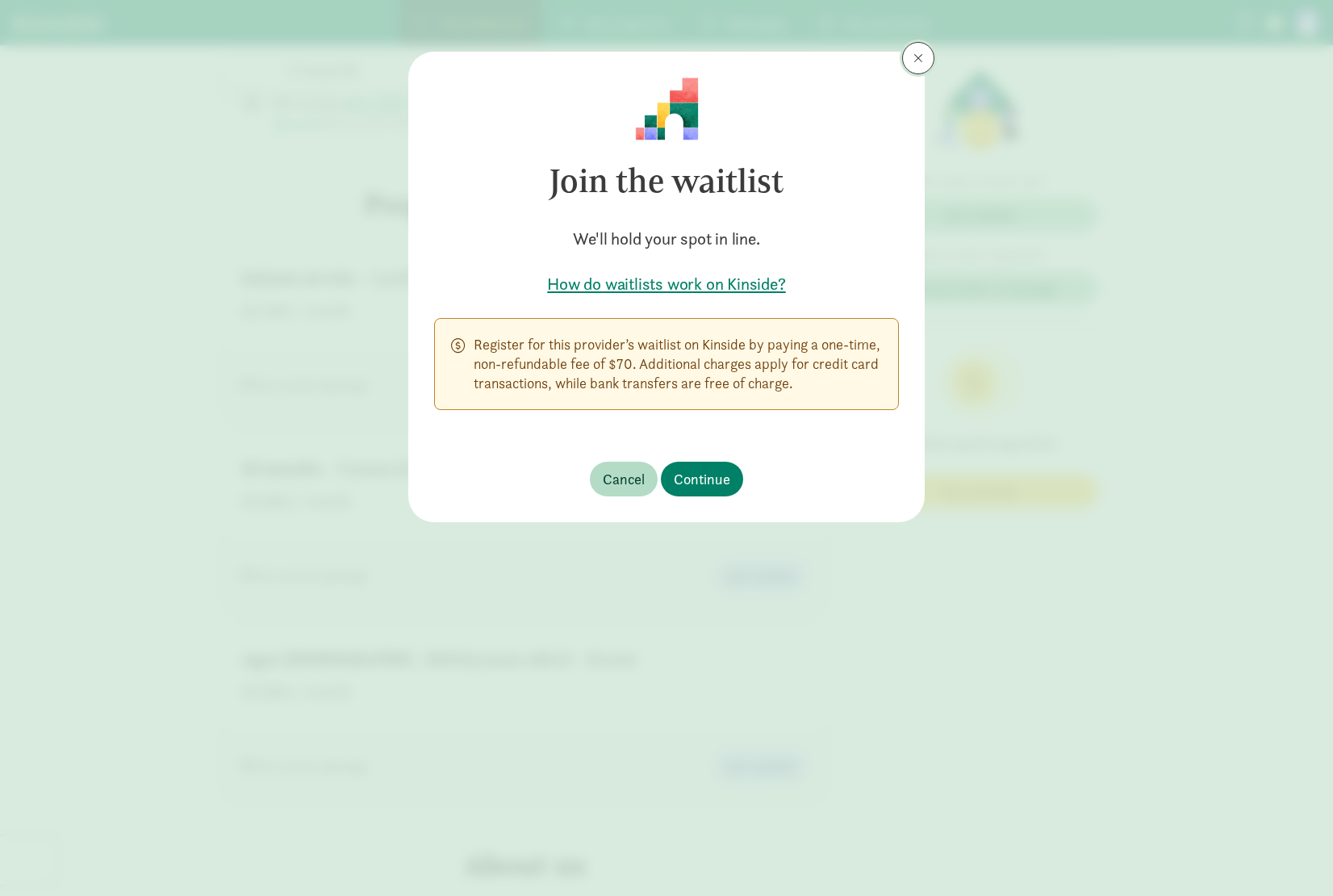
click at [923, 53] on button at bounding box center [918, 58] width 32 height 32
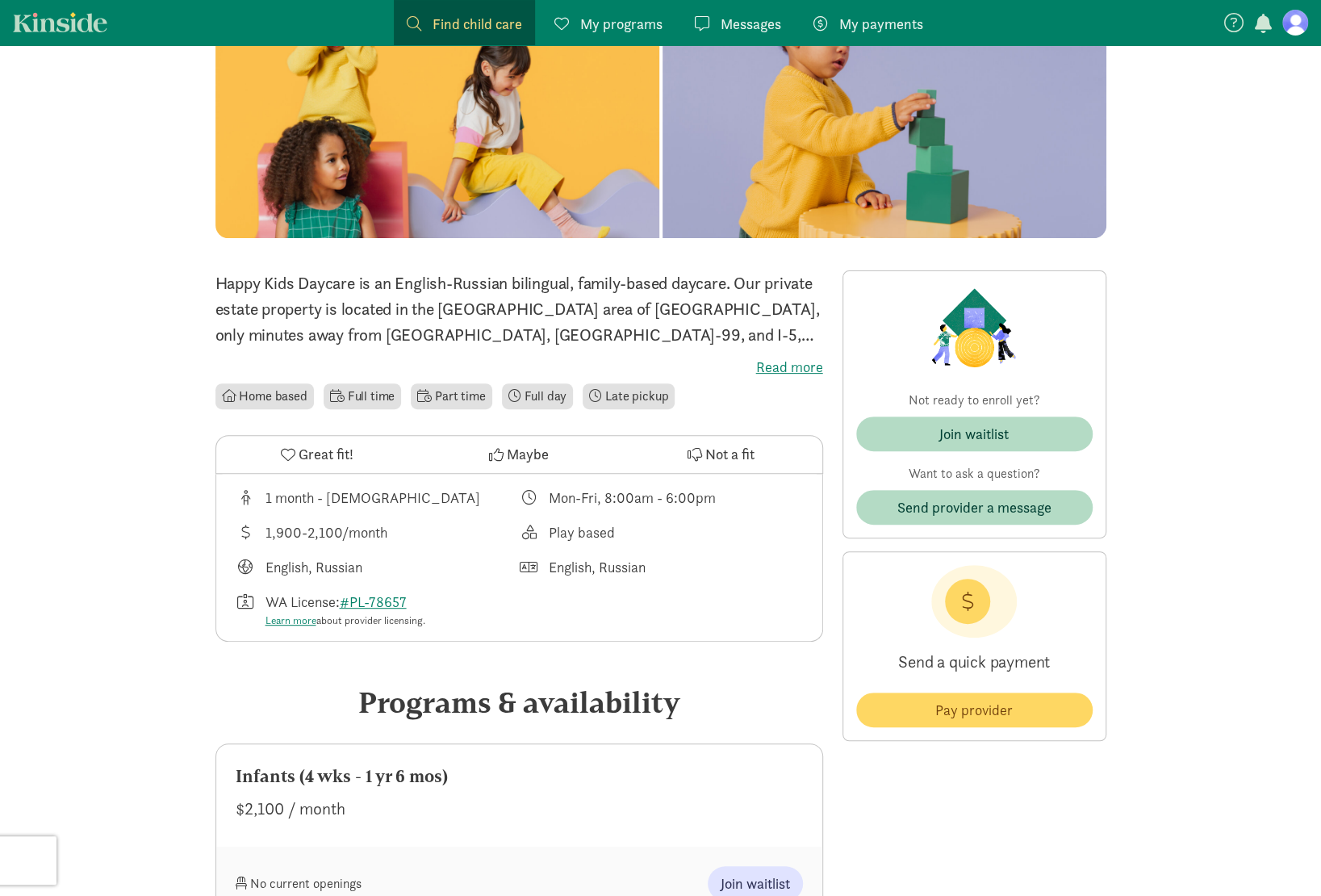
scroll to position [0, 0]
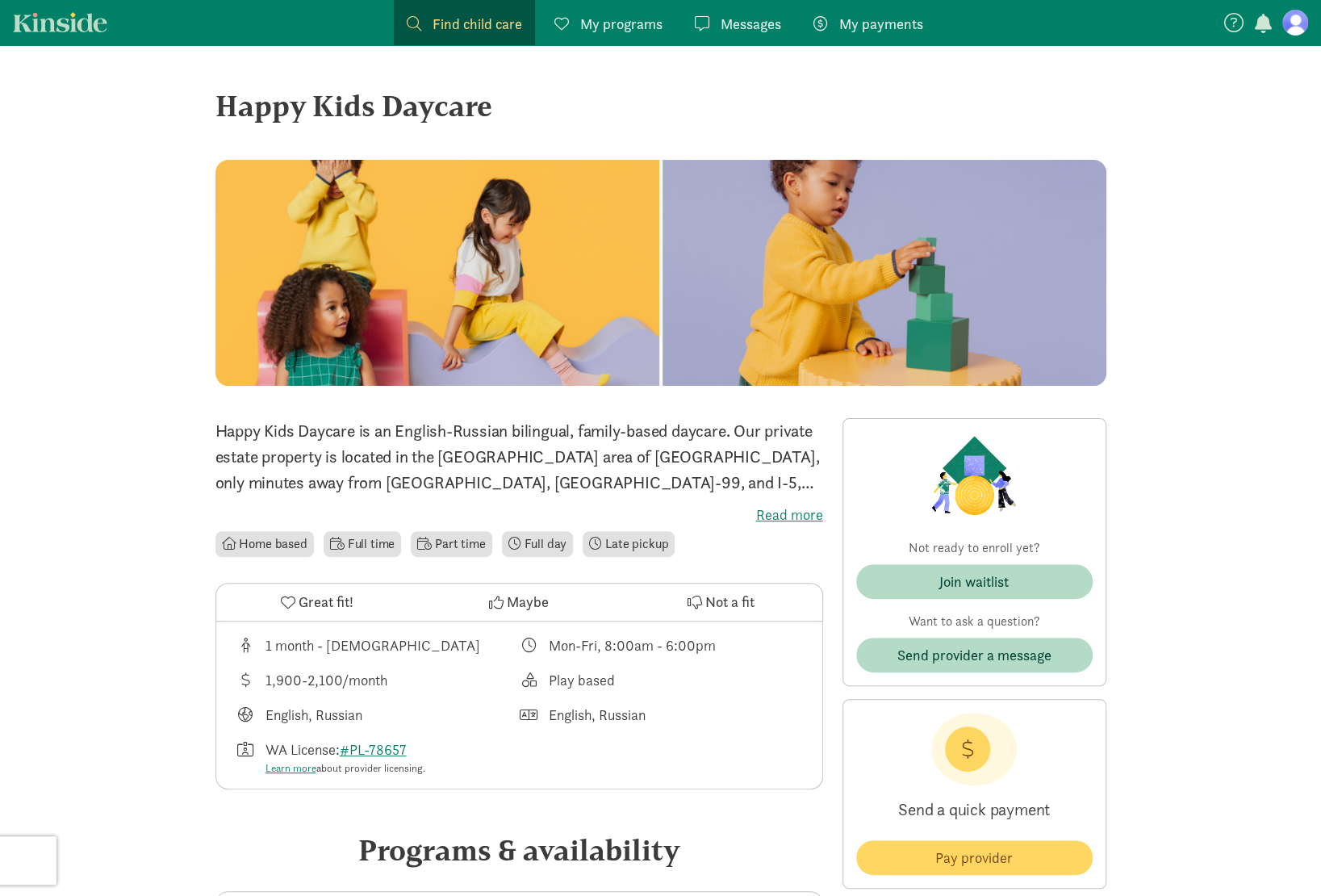
drag, startPoint x: 497, startPoint y: 111, endPoint x: 196, endPoint y: 107, distance: 301.0
copy div "Happy Kids Daycare"
click at [949, 582] on div "Join waitlist" at bounding box center [974, 581] width 70 height 22
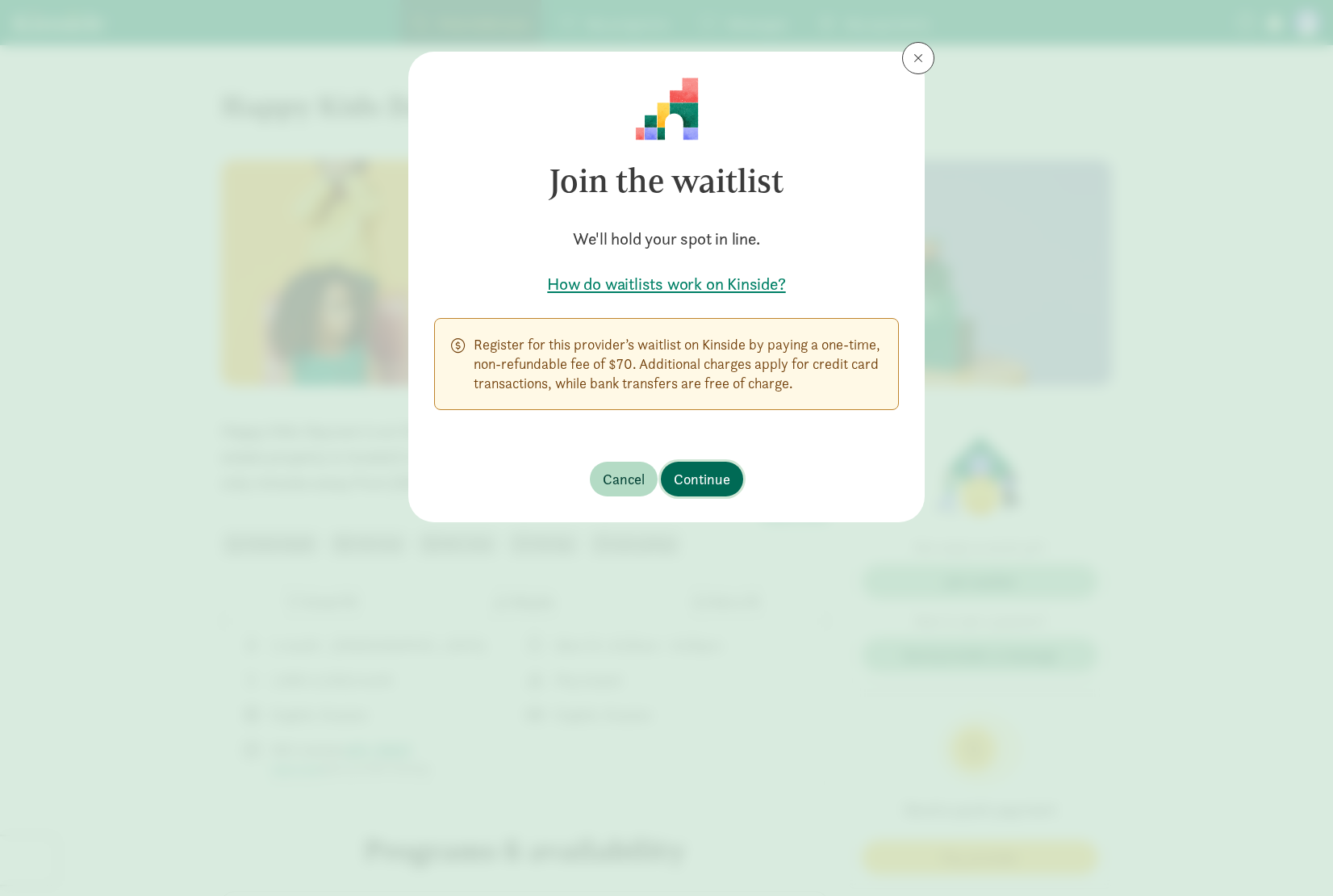
click at [721, 480] on span "Continue" at bounding box center [702, 478] width 57 height 22
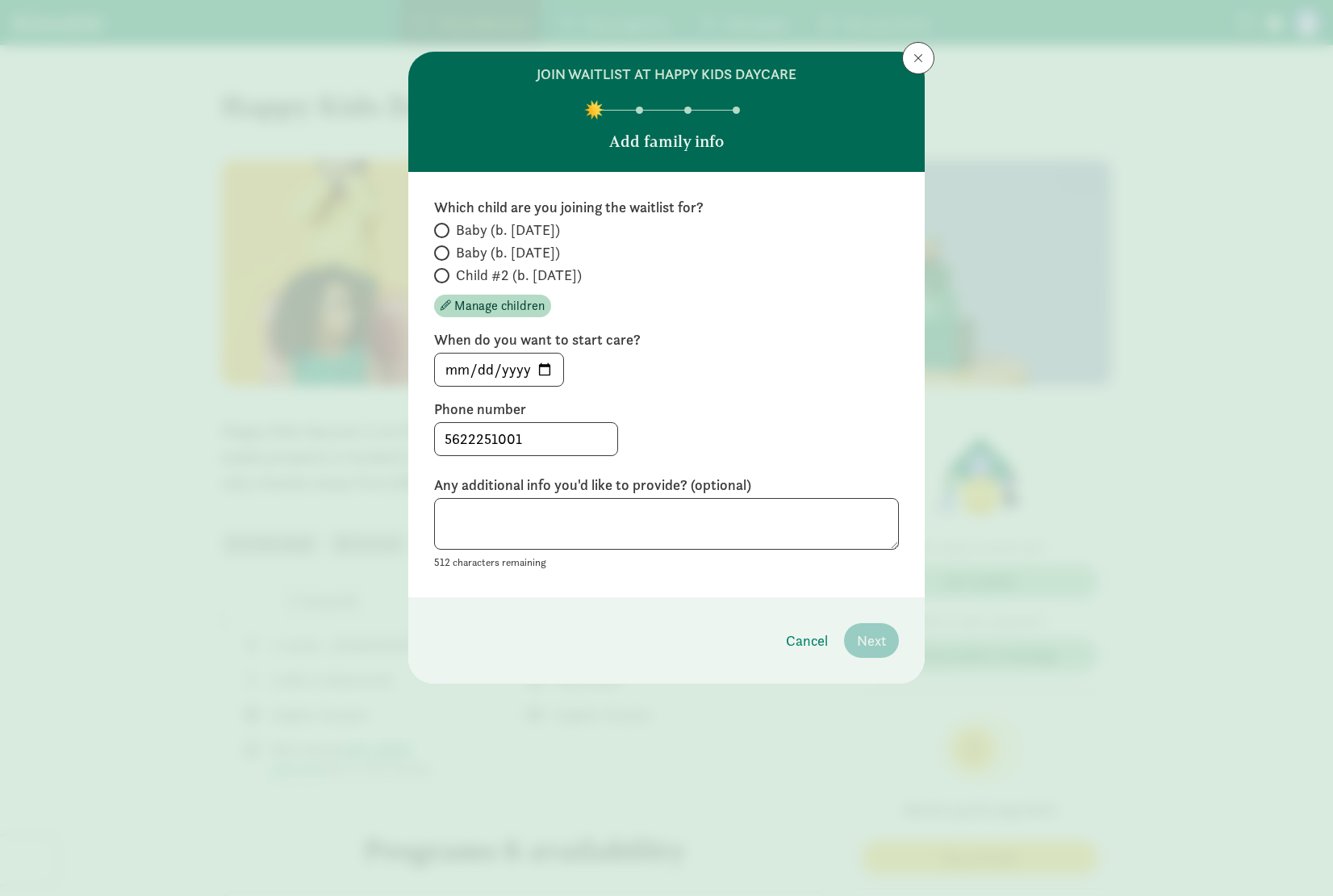
click at [476, 275] on span "Child #2 (b. [DATE])" at bounding box center [519, 275] width 126 height 19
click at [445, 275] on input "Child #2 (b. [DATE])" at bounding box center [439, 276] width 10 height 10
radio input "true"
click at [555, 371] on input "[DATE]" at bounding box center [499, 369] width 128 height 32
click at [545, 367] on input "[DATE]" at bounding box center [499, 369] width 128 height 32
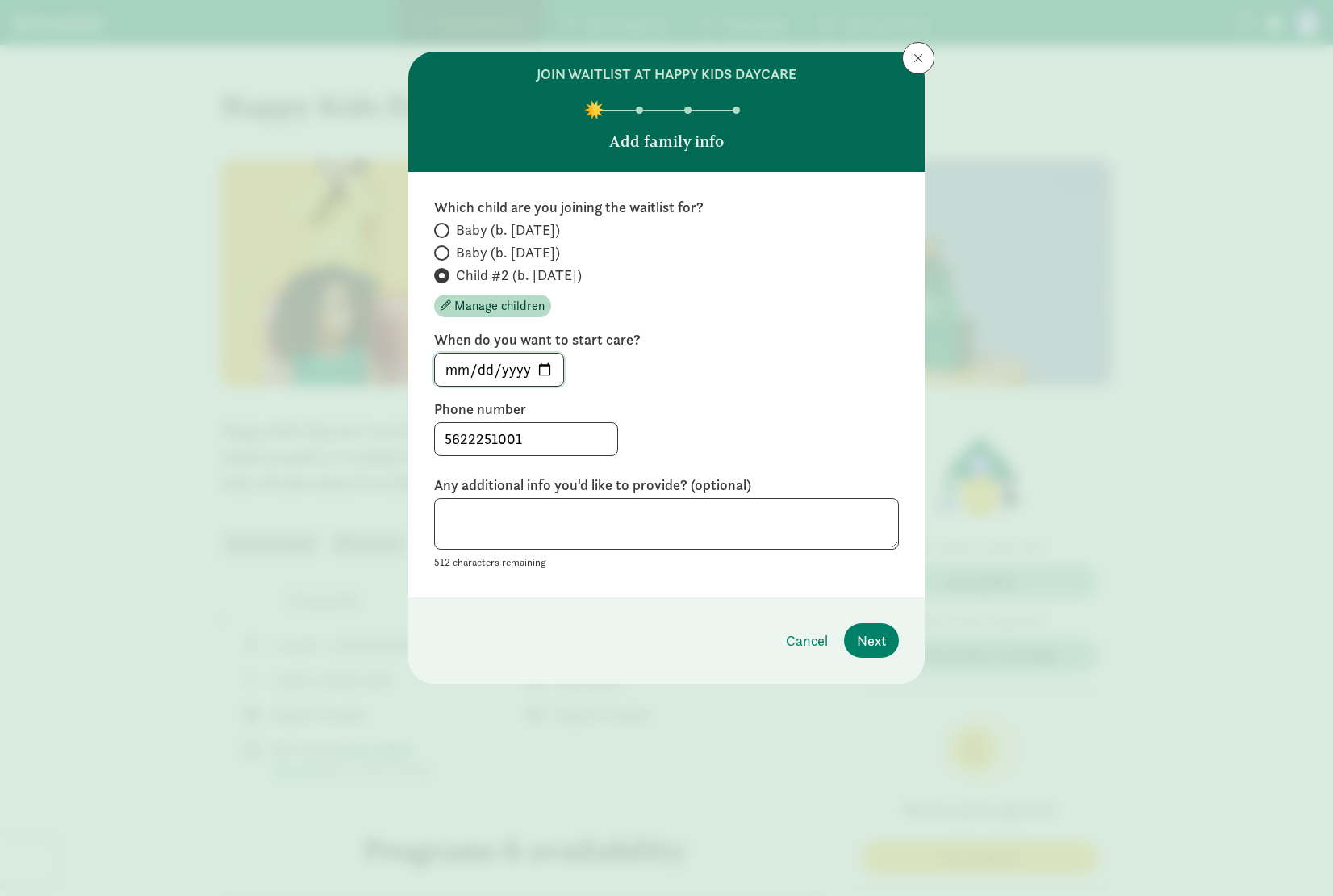
type input "[DATE]"
click at [872, 635] on span "Next" at bounding box center [872, 640] width 29 height 22
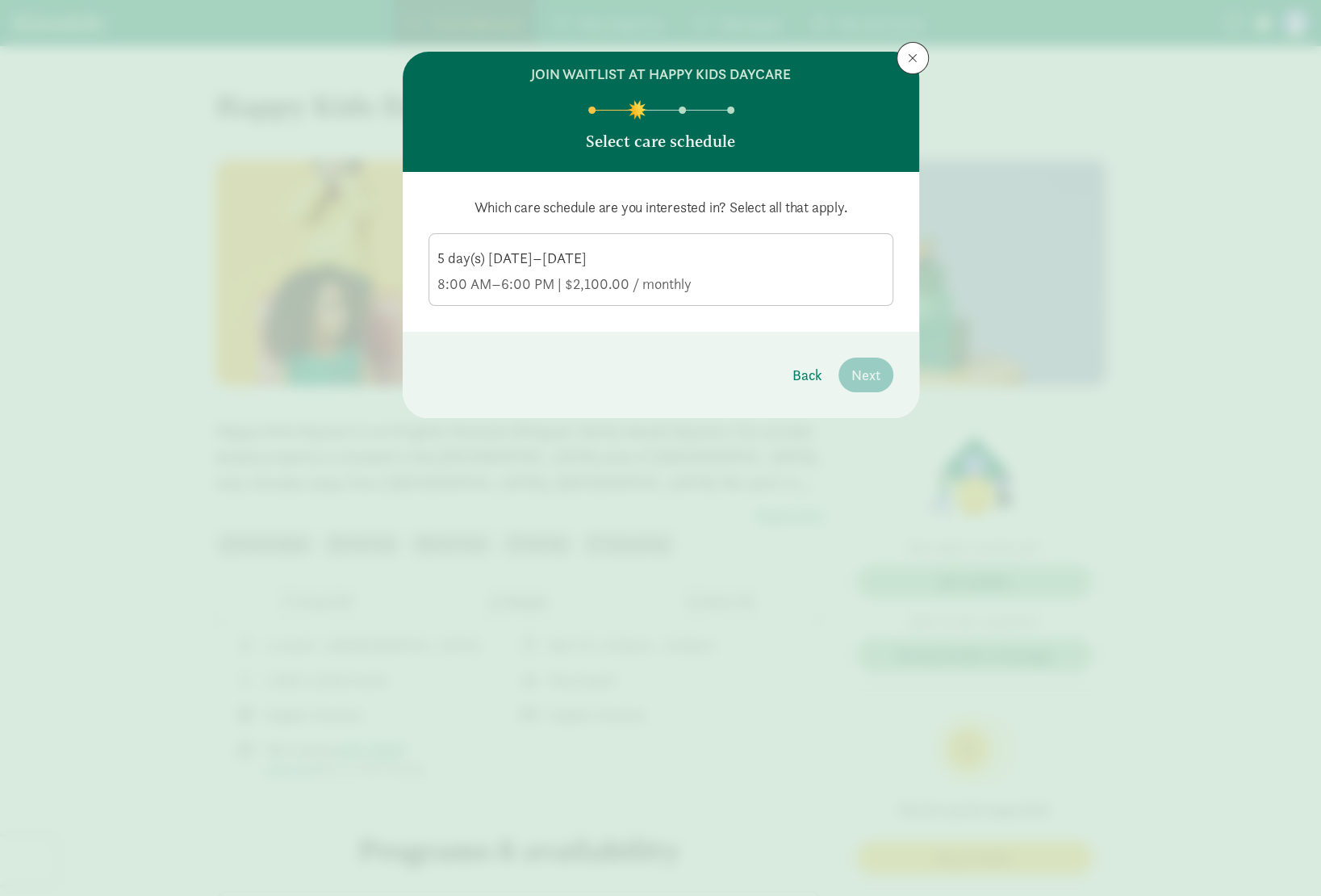
click at [573, 277] on div "8:00 AM–6:00 PM | $2,100.00 / monthly" at bounding box center [661, 283] width 447 height 19
click at [0, 0] on input "5 day(s) [DATE]–[DATE] 8:00 AM–6:00 PM | $2,100.00 / monthly" at bounding box center [0, 0] width 0 height 0
click at [867, 376] on span "Next" at bounding box center [866, 374] width 29 height 22
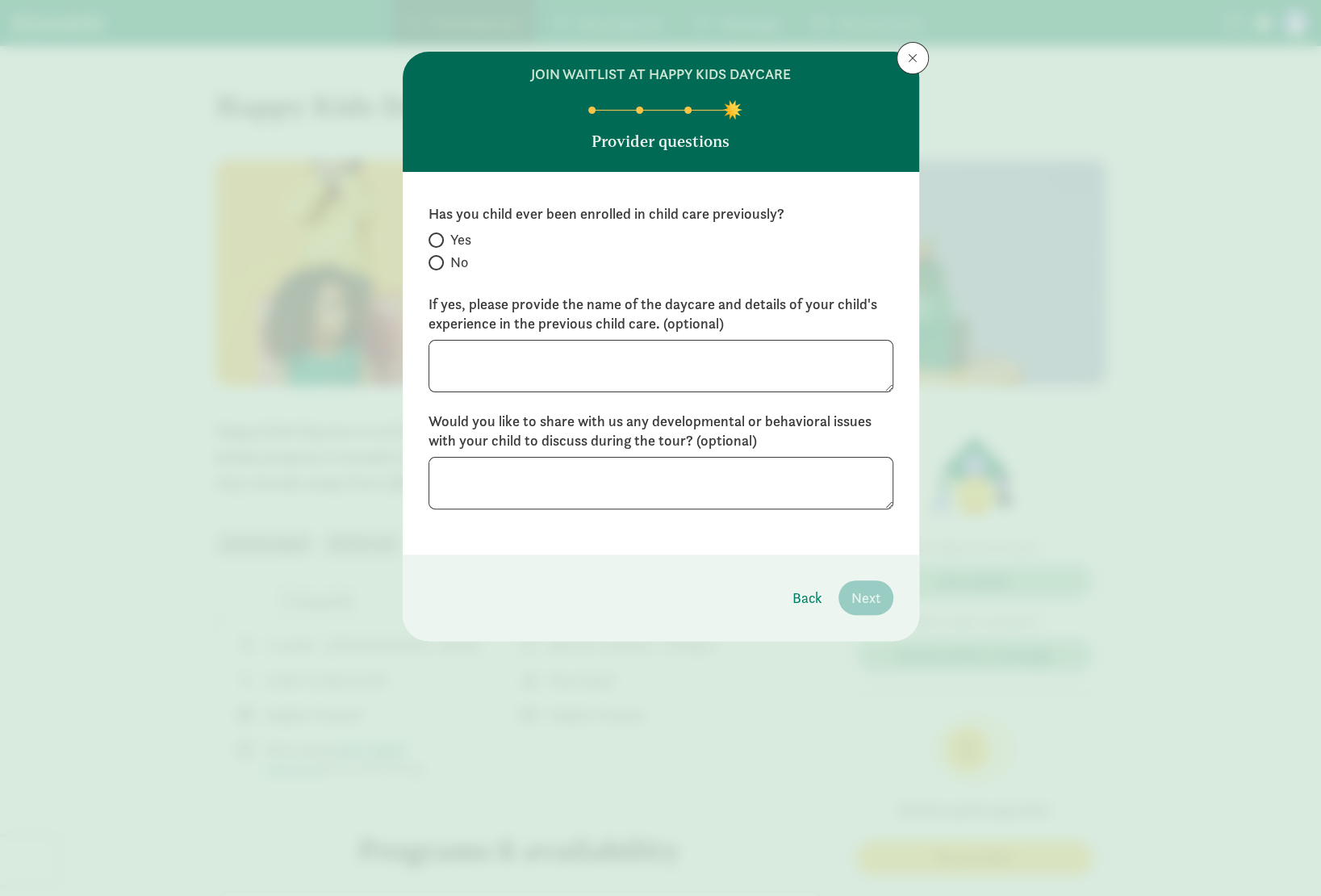
click at [458, 264] on span "No" at bounding box center [459, 262] width 18 height 19
click at [439, 264] on input "No" at bounding box center [433, 263] width 10 height 10
radio input "true"
click at [479, 479] on textarea at bounding box center [660, 482] width 464 height 53
click at [880, 611] on button "Next" at bounding box center [866, 597] width 55 height 34
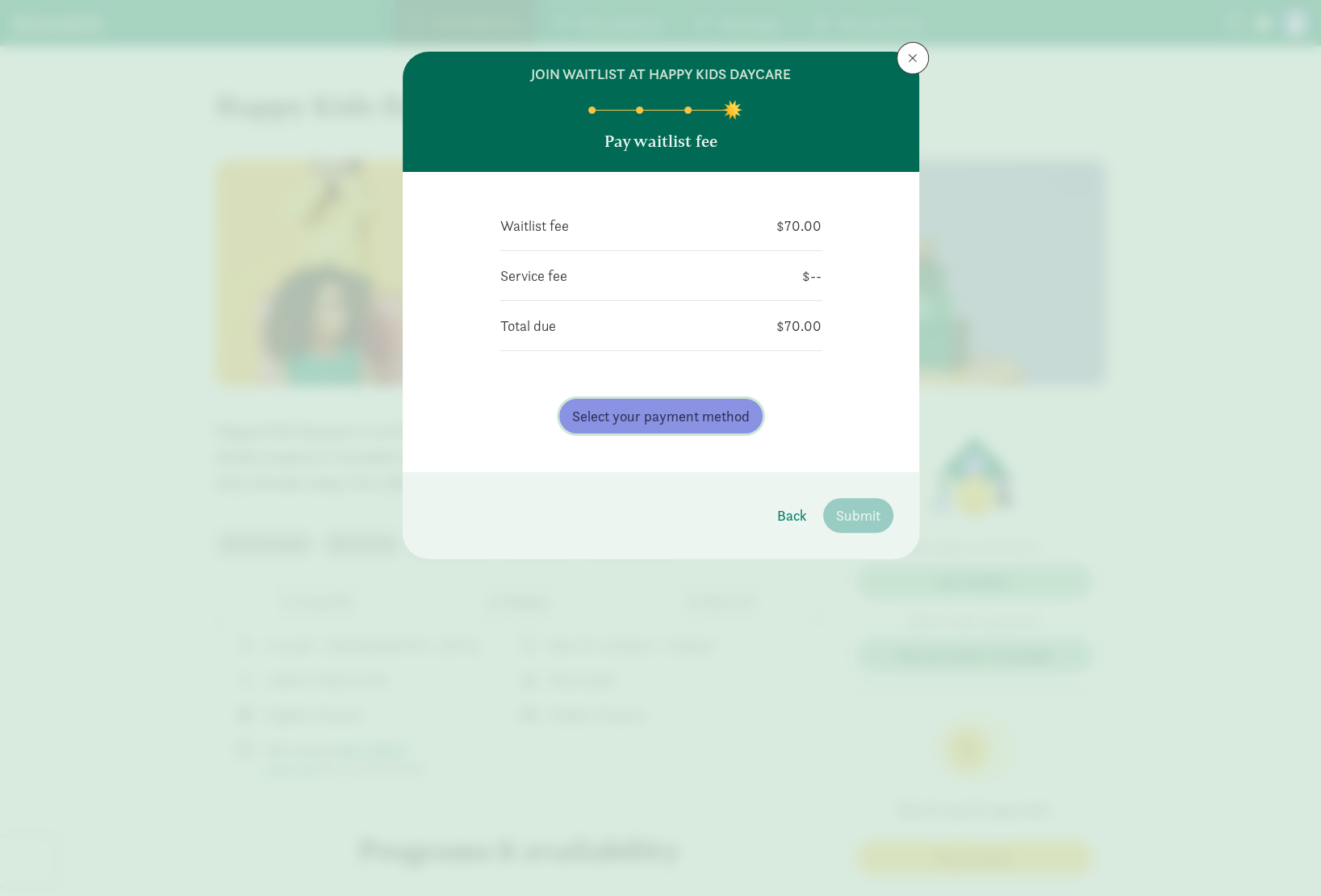
click at [705, 432] on button "Select your payment method" at bounding box center [661, 416] width 203 height 34
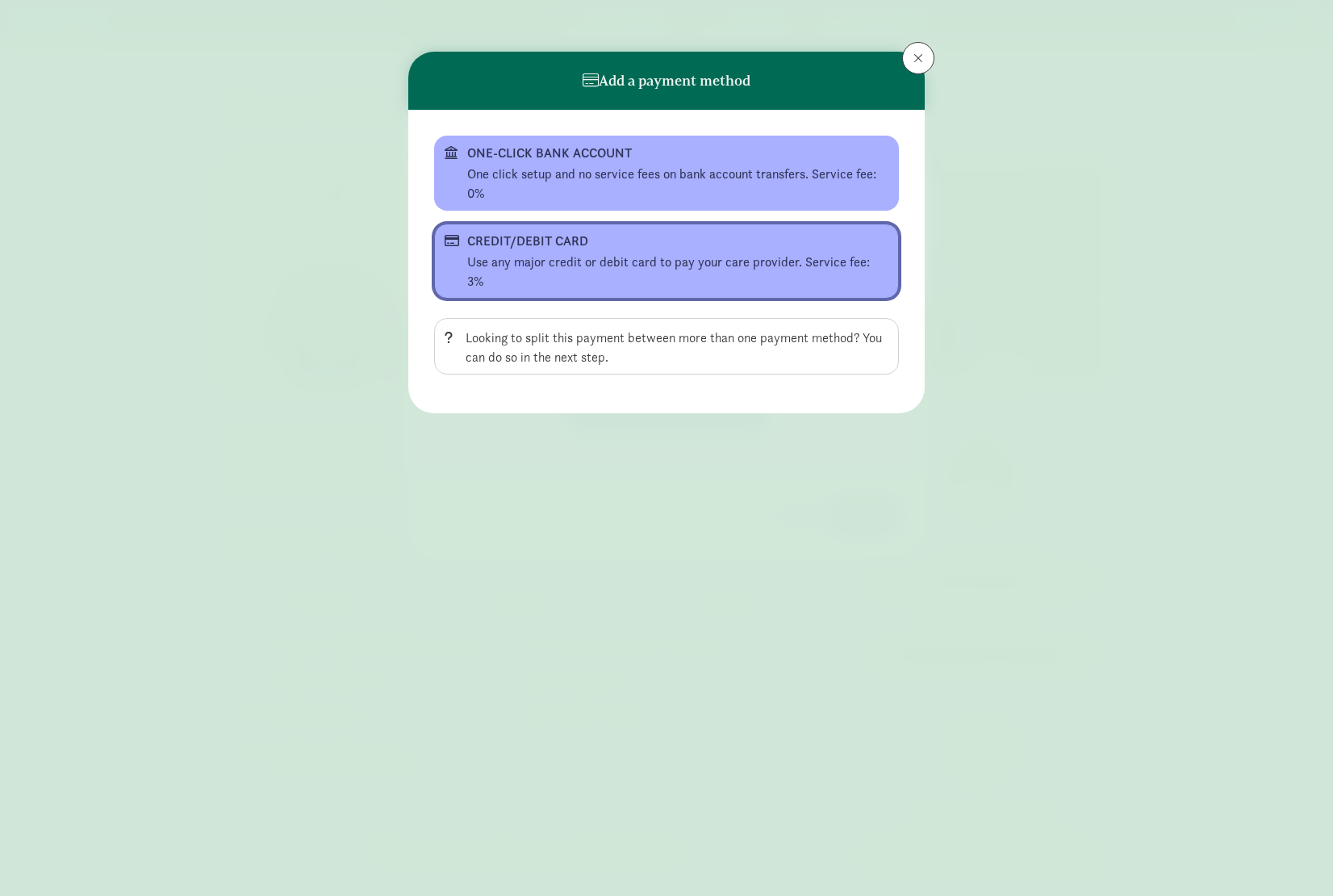
click at [562, 243] on div "CREDIT/DEBIT CARD" at bounding box center [664, 241] width 396 height 19
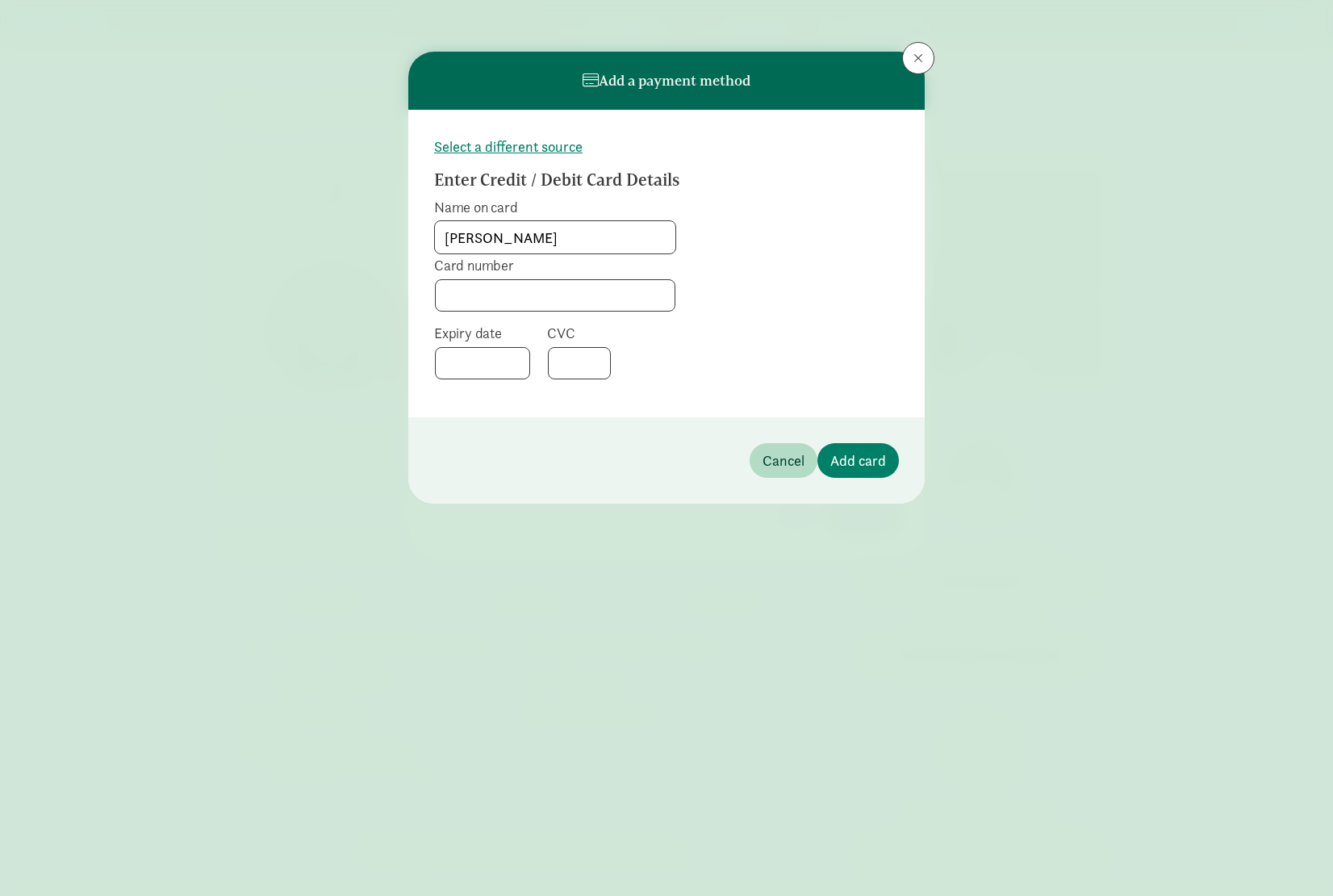
type input "[PERSON_NAME]"
click at [863, 463] on span "Add card" at bounding box center [858, 460] width 56 height 22
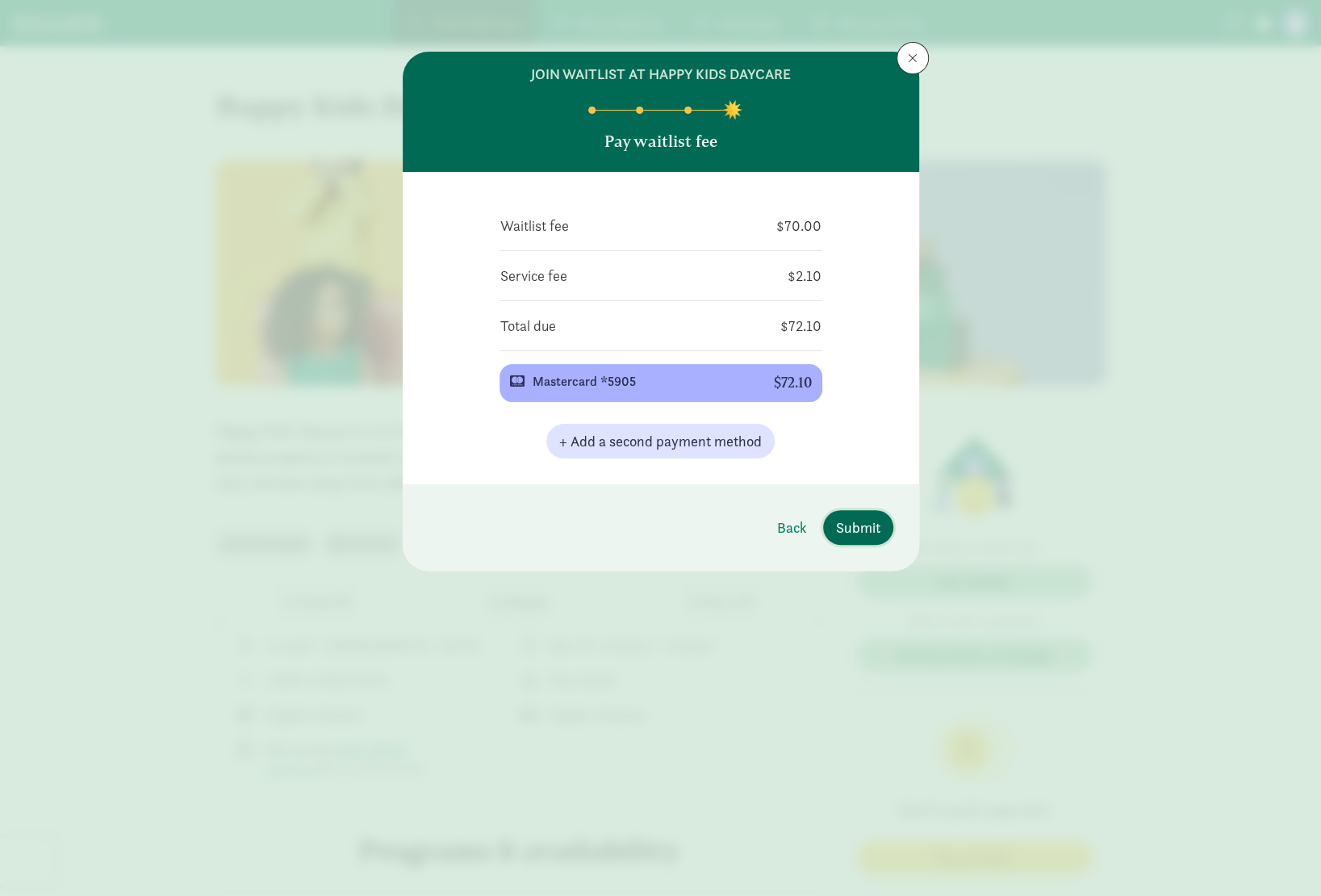
click at [861, 523] on span "Submit" at bounding box center [858, 526] width 45 height 22
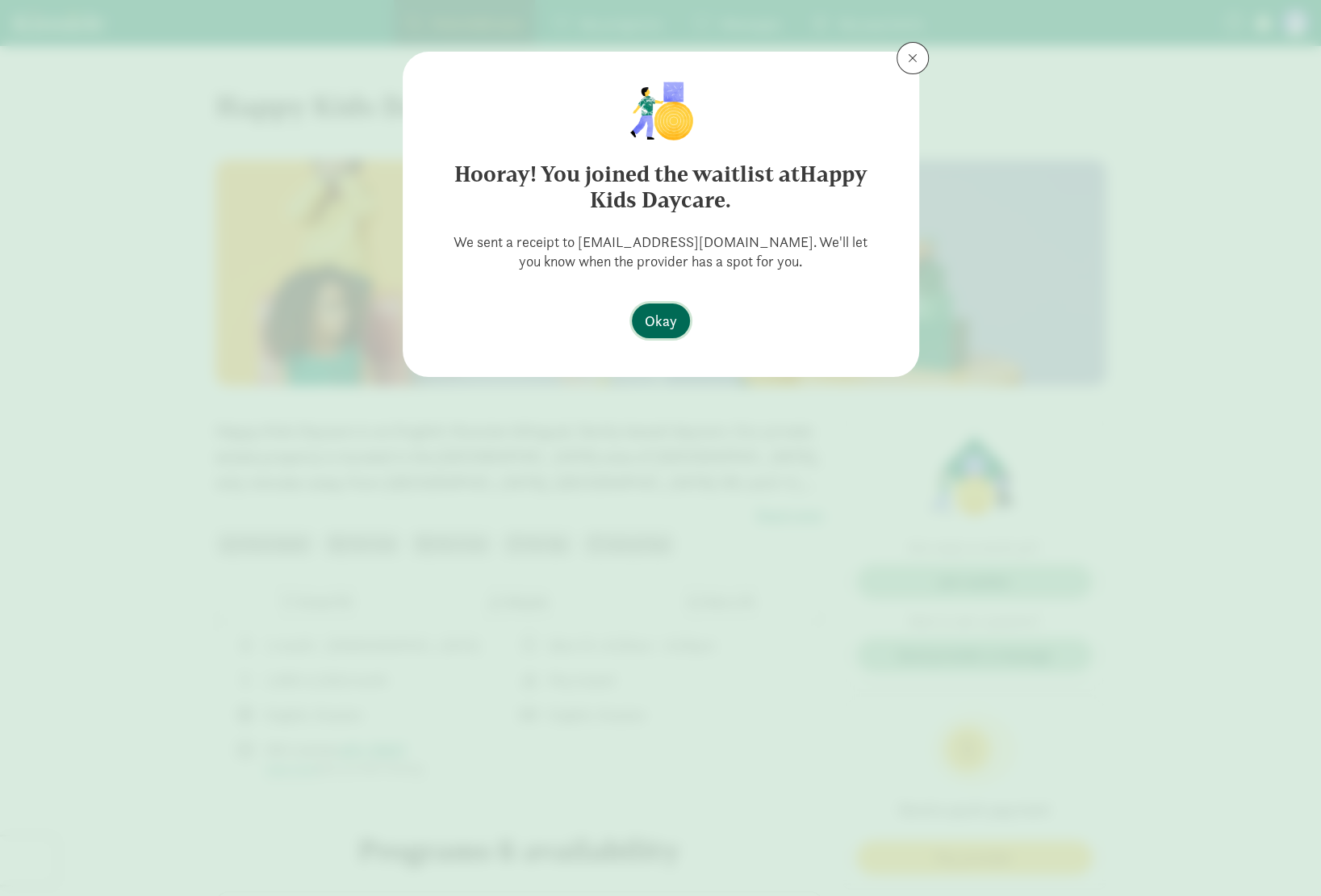
click at [670, 318] on span "Okay" at bounding box center [660, 320] width 32 height 22
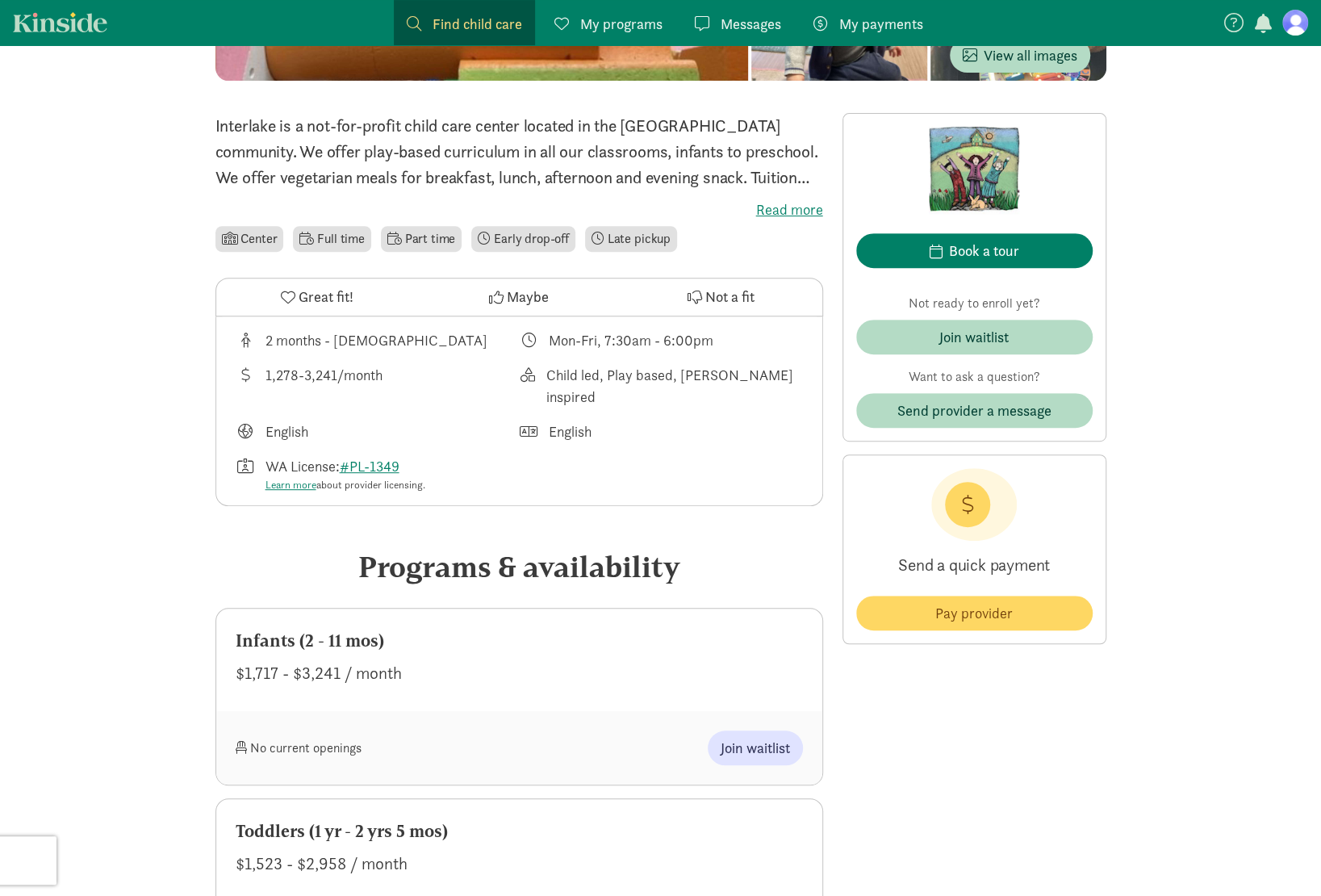
scroll to position [403, 0]
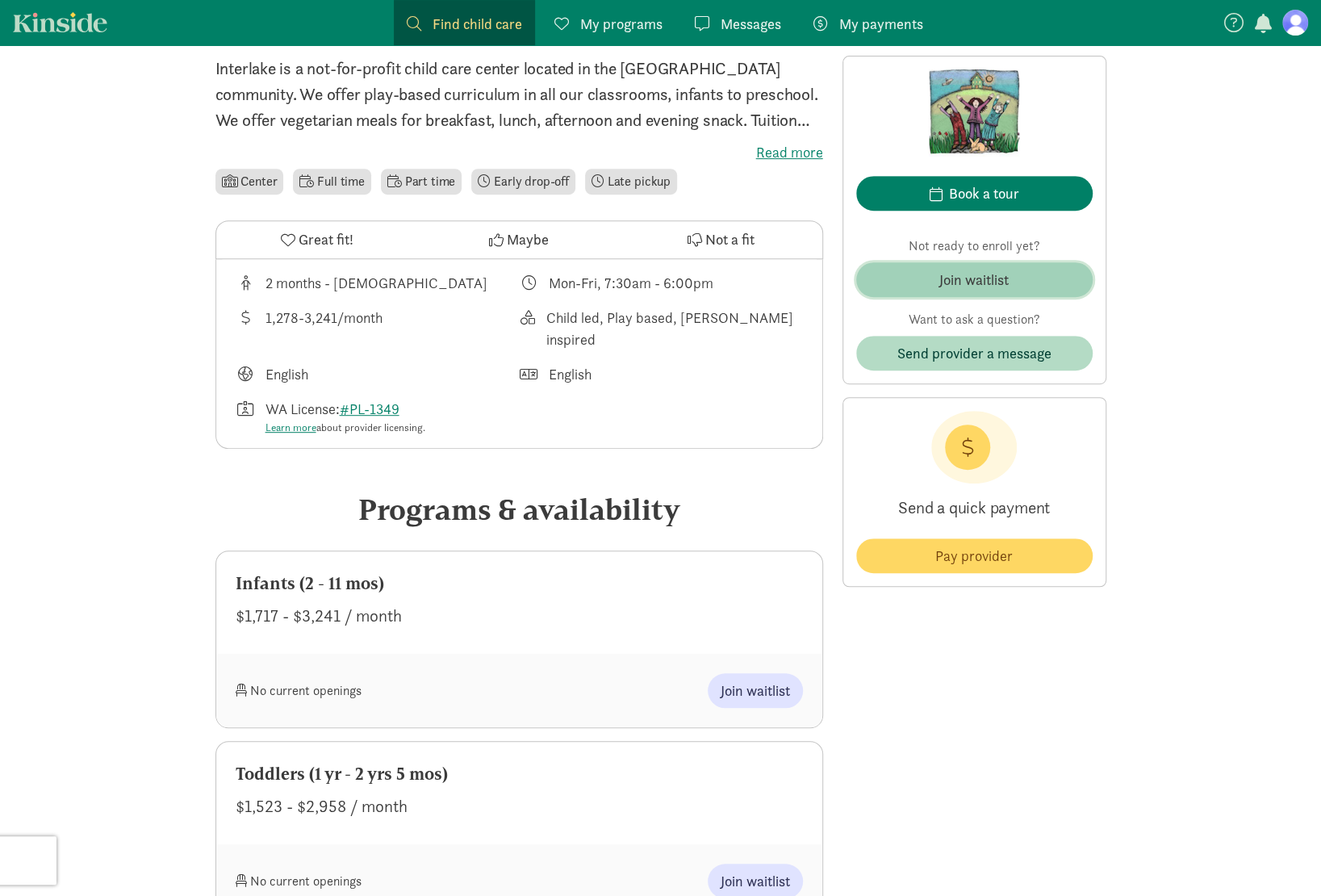
click at [982, 278] on div "Join waitlist" at bounding box center [974, 279] width 70 height 22
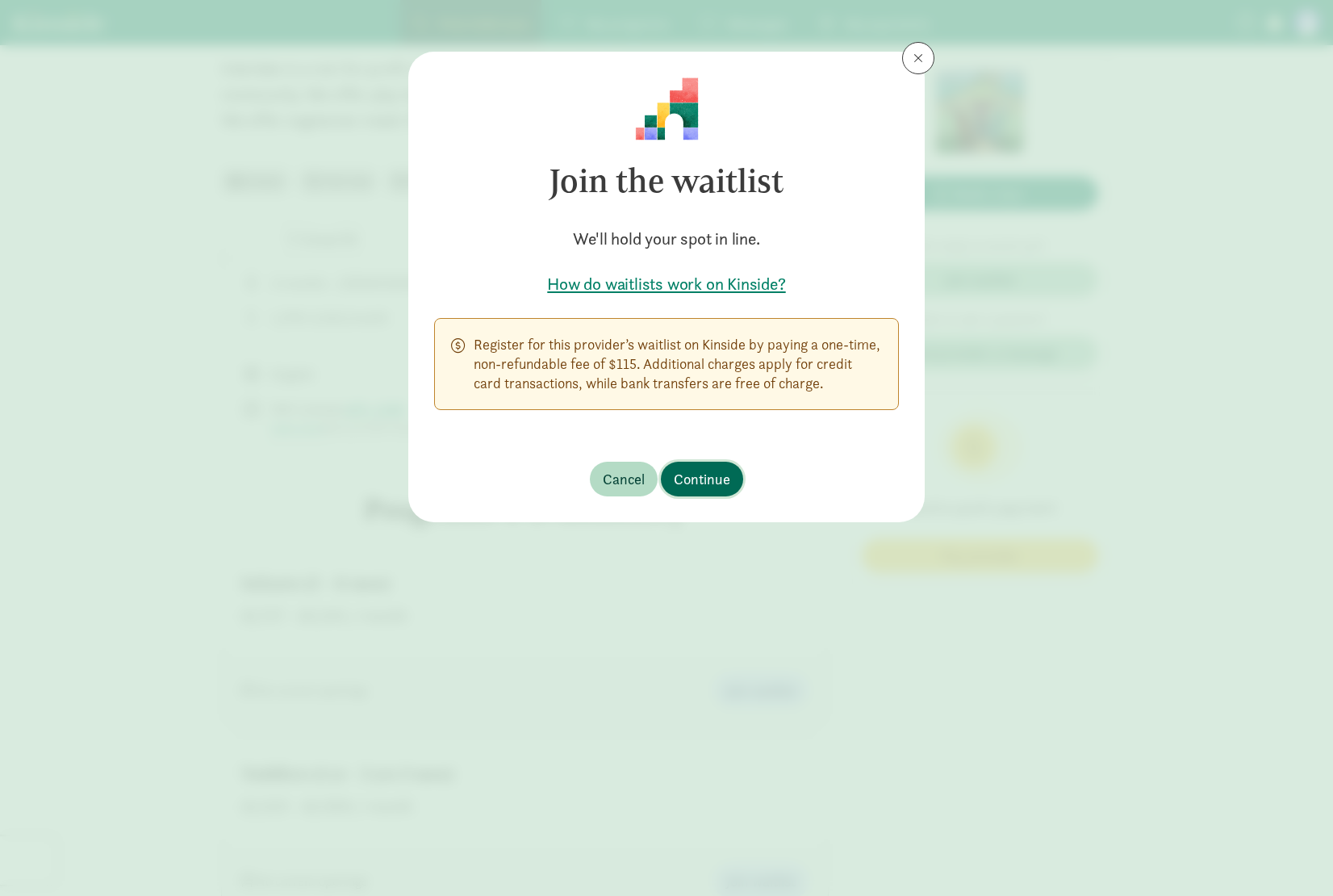
click at [693, 476] on span "Continue" at bounding box center [702, 478] width 57 height 22
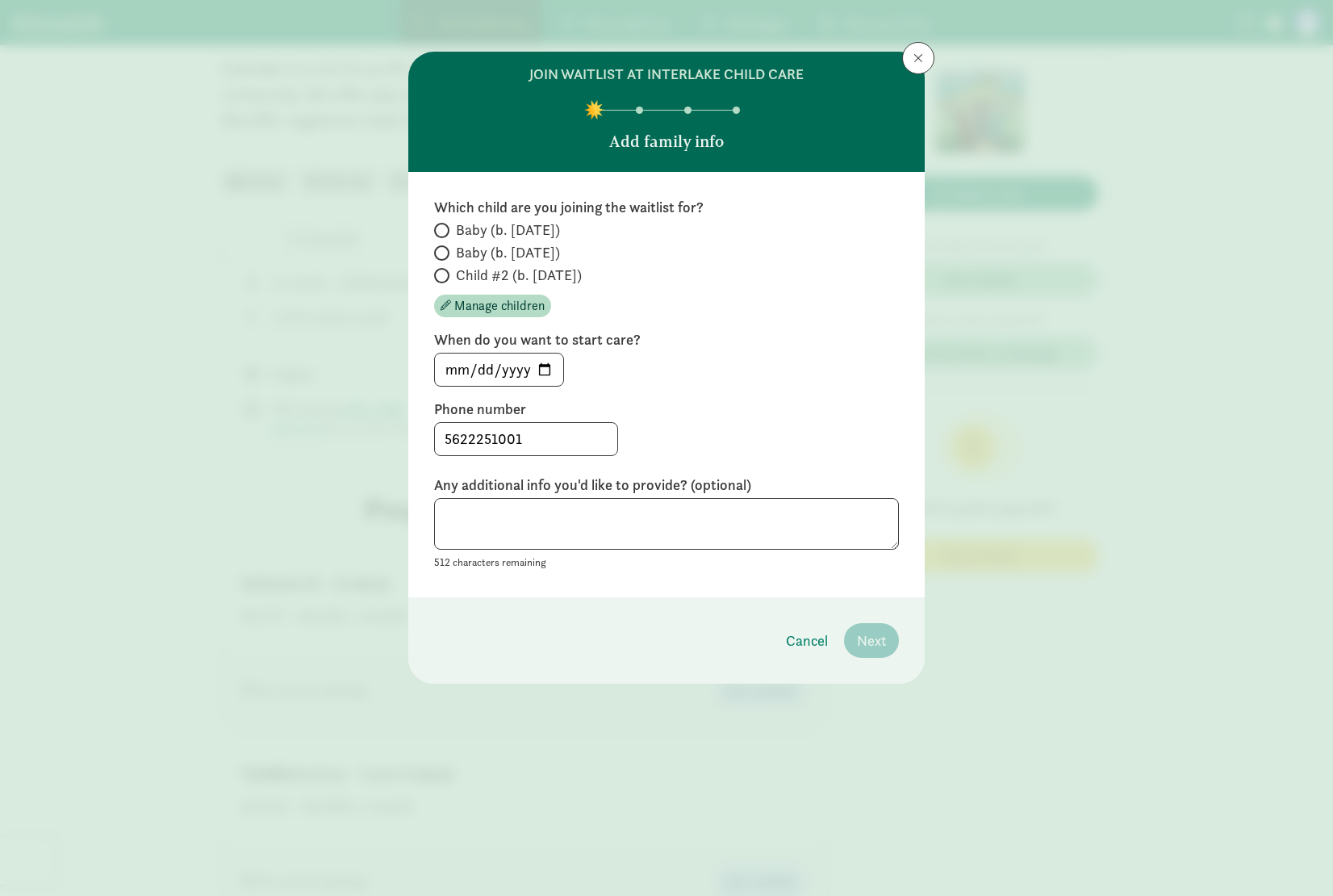
click at [505, 274] on span "Child #2 (b. [DATE])" at bounding box center [519, 275] width 126 height 19
click at [445, 274] on input "Child #2 (b. [DATE])" at bounding box center [439, 276] width 10 height 10
radio input "true"
click at [545, 368] on input "[DATE]" at bounding box center [499, 369] width 128 height 32
click at [539, 370] on input "2026-06-15" at bounding box center [499, 369] width 128 height 32
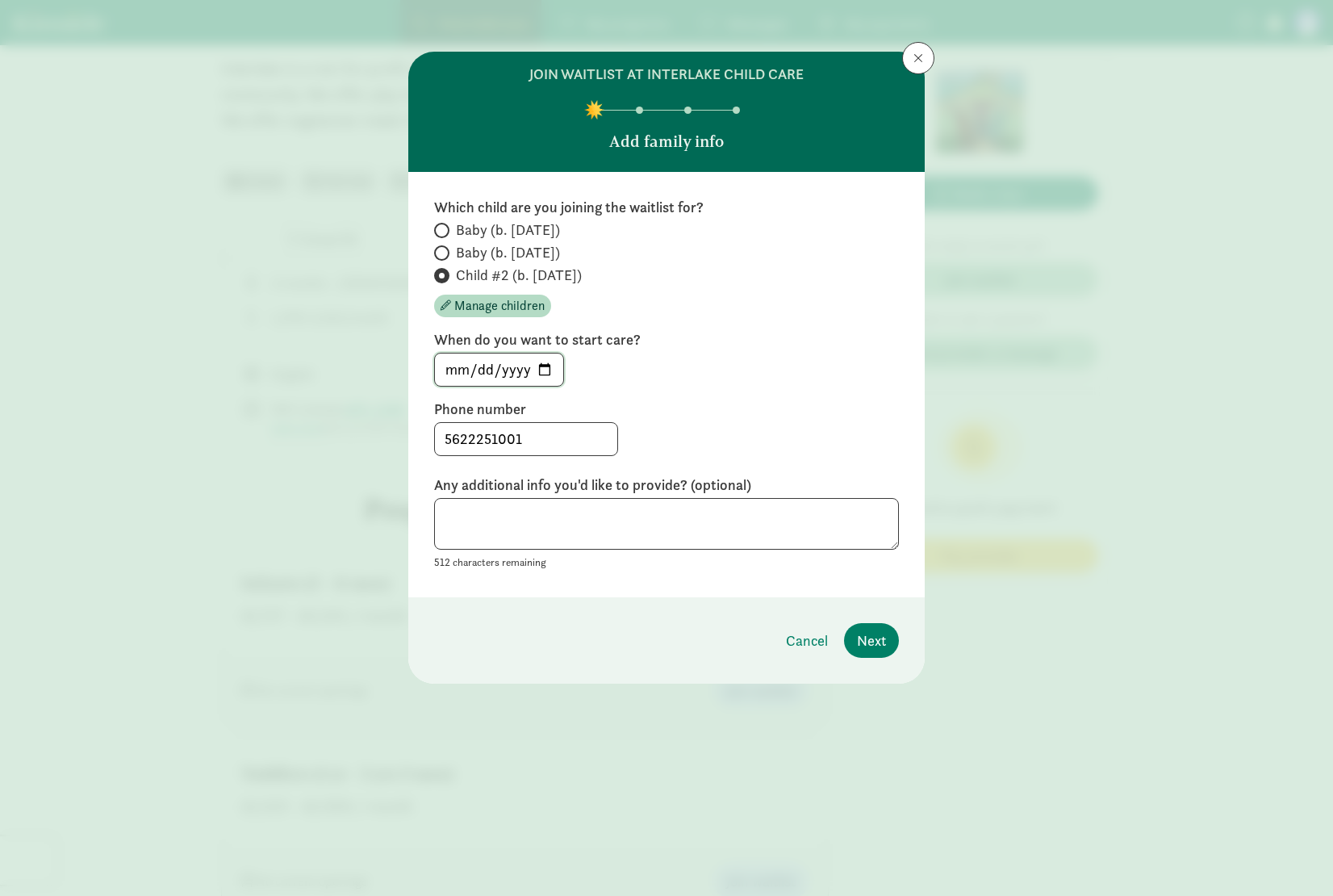
type input "[DATE]"
click at [863, 643] on span "Next" at bounding box center [872, 640] width 29 height 22
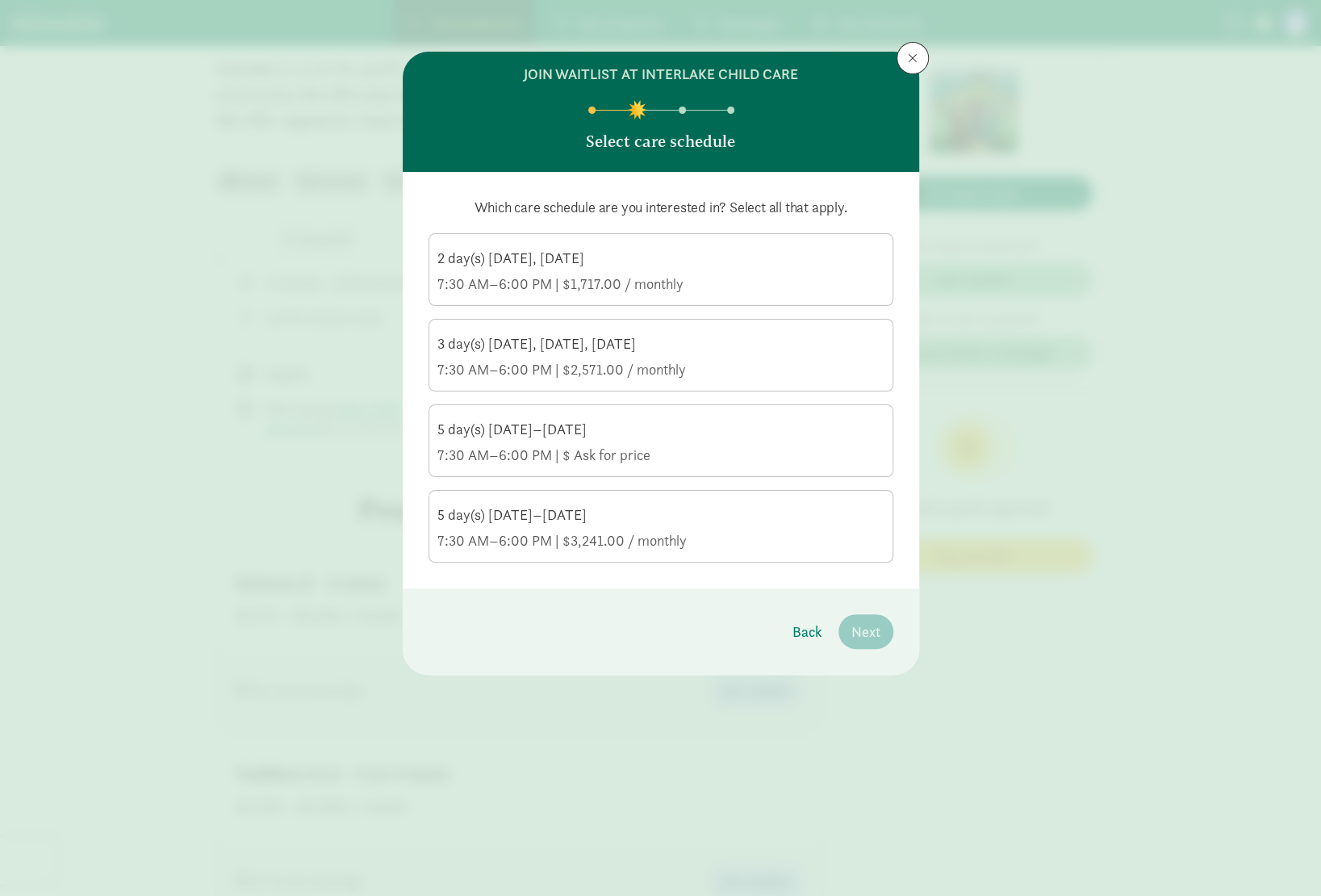
click at [707, 352] on div "3 day(s) Monday, Wednesday, Friday 7:30 AM–6:00 PM | $2,571.00 / monthly" at bounding box center [661, 357] width 447 height 45
click at [0, 0] on input "3 day(s) Monday, Wednesday, Friday 7:30 AM–6:00 PM | $2,571.00 / monthly" at bounding box center [0, 0] width 0 height 0
click at [867, 623] on span "Next" at bounding box center [866, 631] width 29 height 22
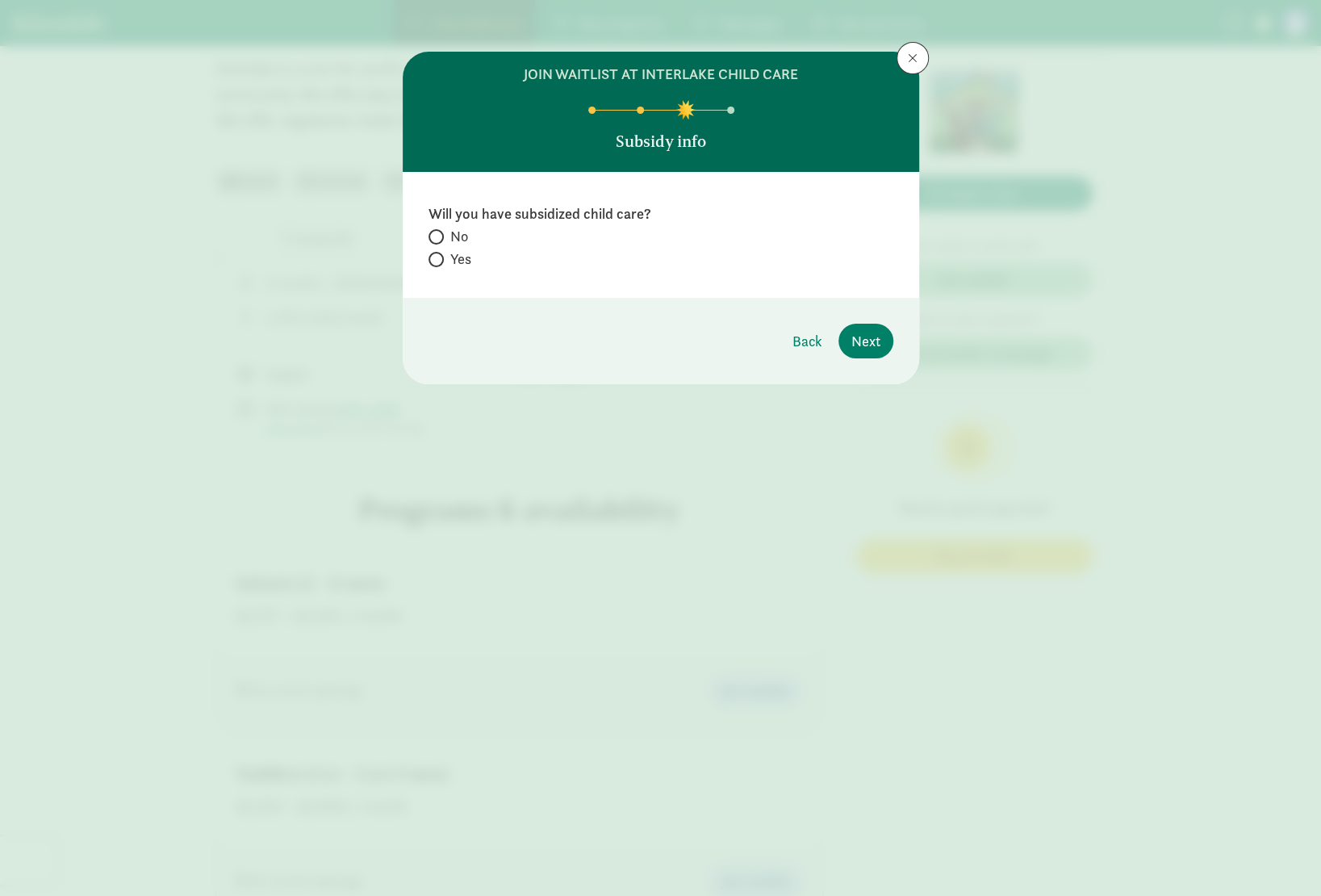
click at [457, 237] on span "No" at bounding box center [459, 236] width 18 height 19
click at [439, 237] on input "No" at bounding box center [433, 237] width 10 height 10
radio input "true"
click at [858, 345] on span "Next" at bounding box center [866, 340] width 29 height 22
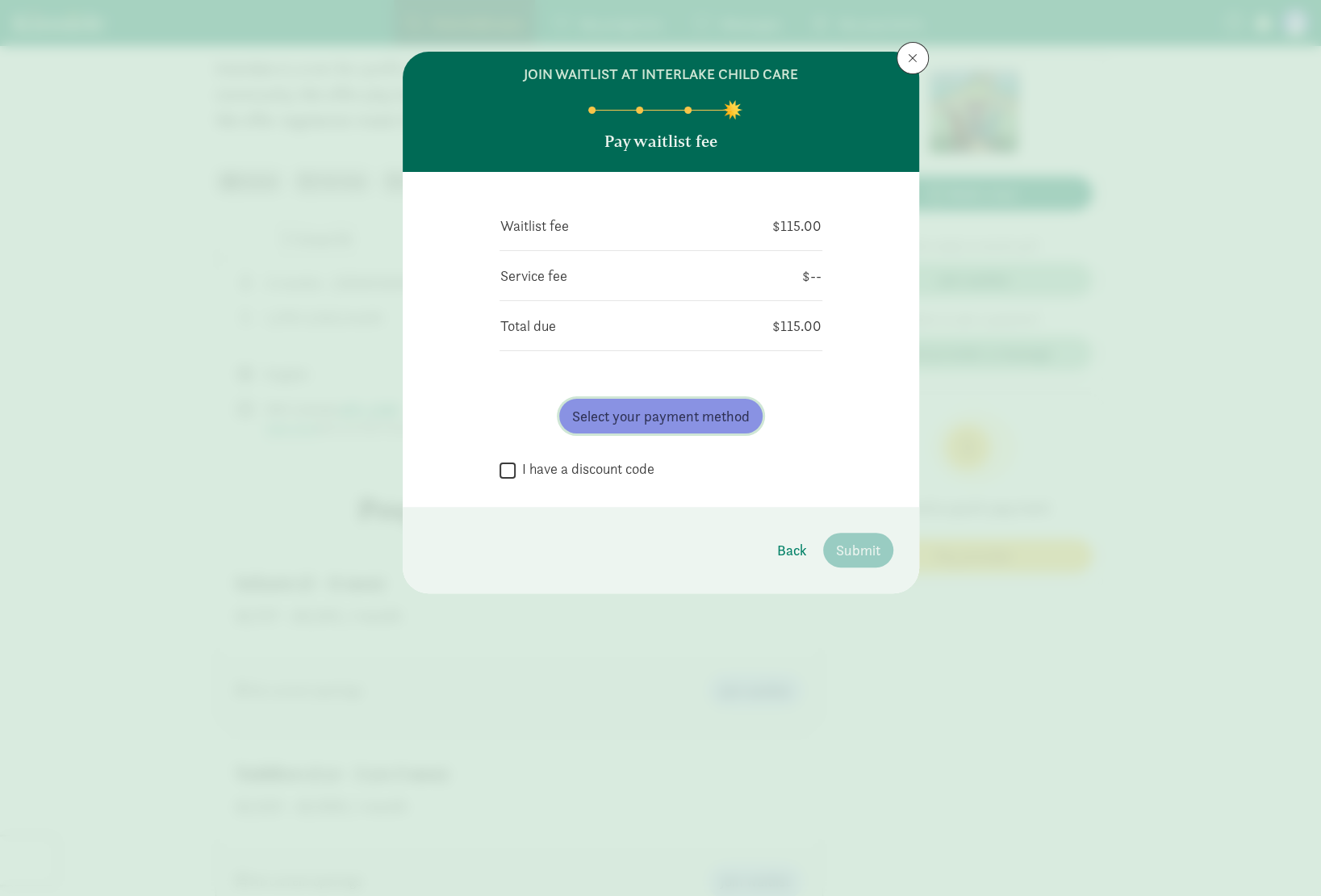
click at [682, 417] on span "Select your payment method" at bounding box center [661, 415] width 178 height 22
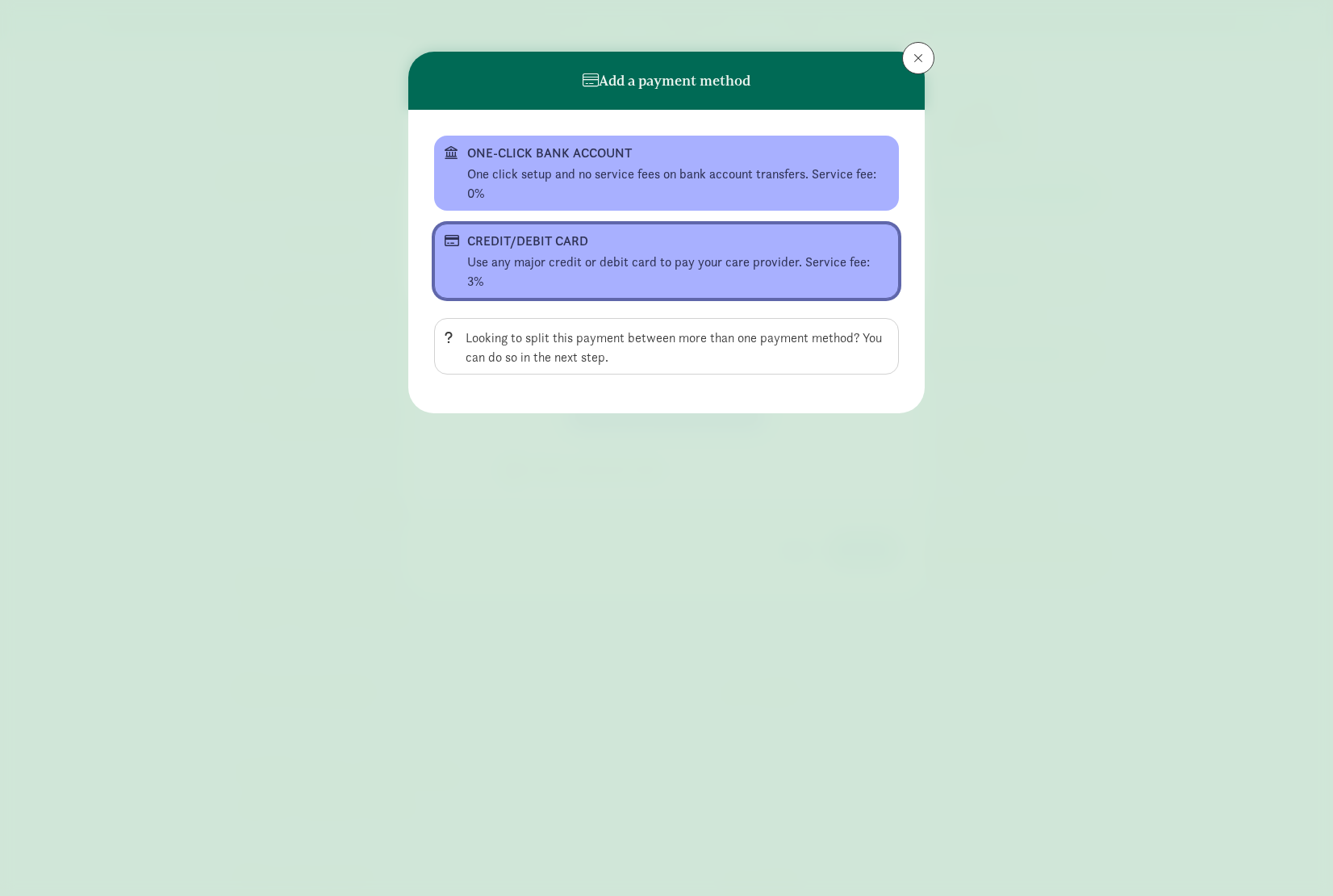
click at [641, 235] on div "CREDIT/DEBIT CARD" at bounding box center [664, 241] width 396 height 19
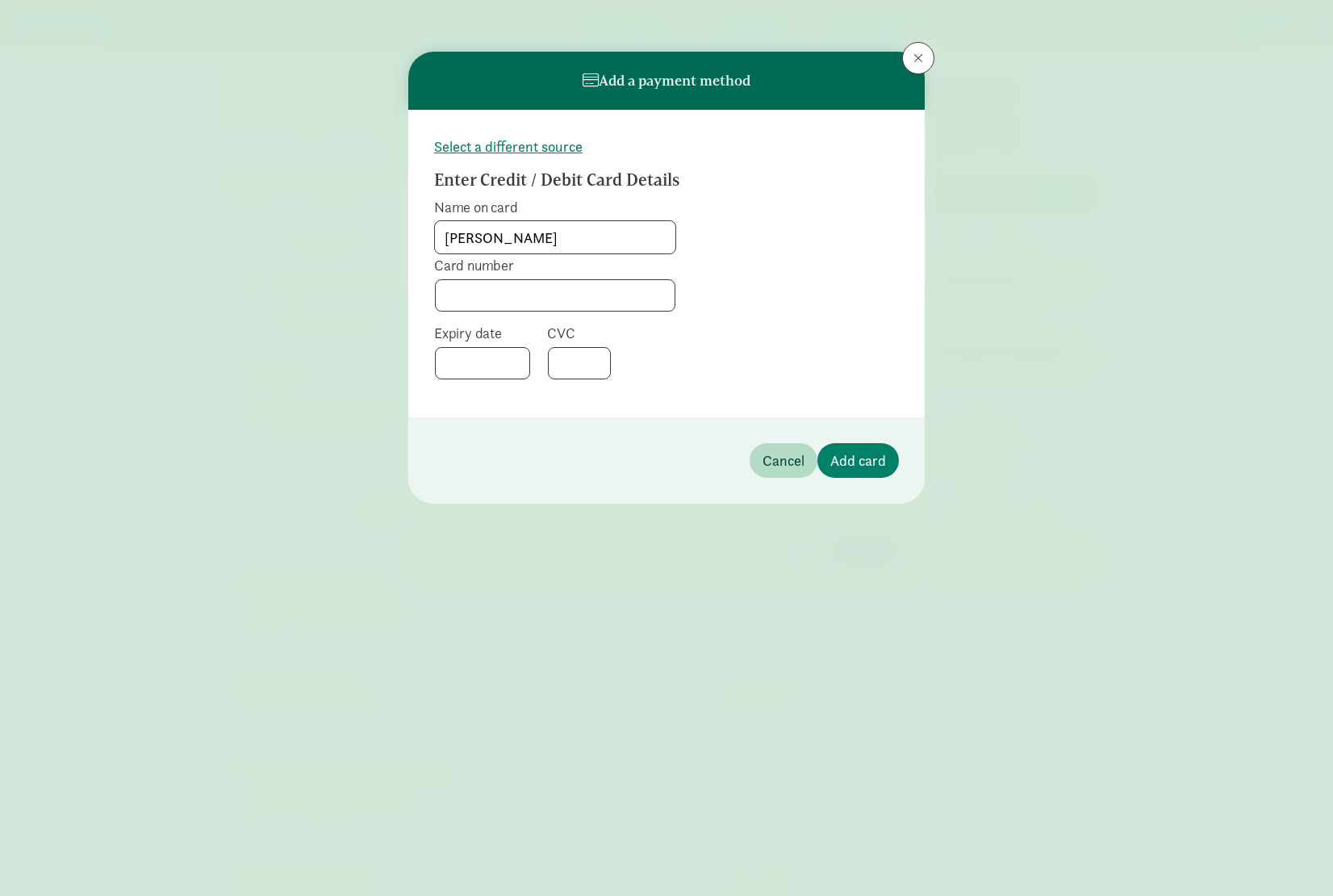
type input "[PERSON_NAME]"
click at [873, 457] on span "Add card" at bounding box center [858, 460] width 56 height 22
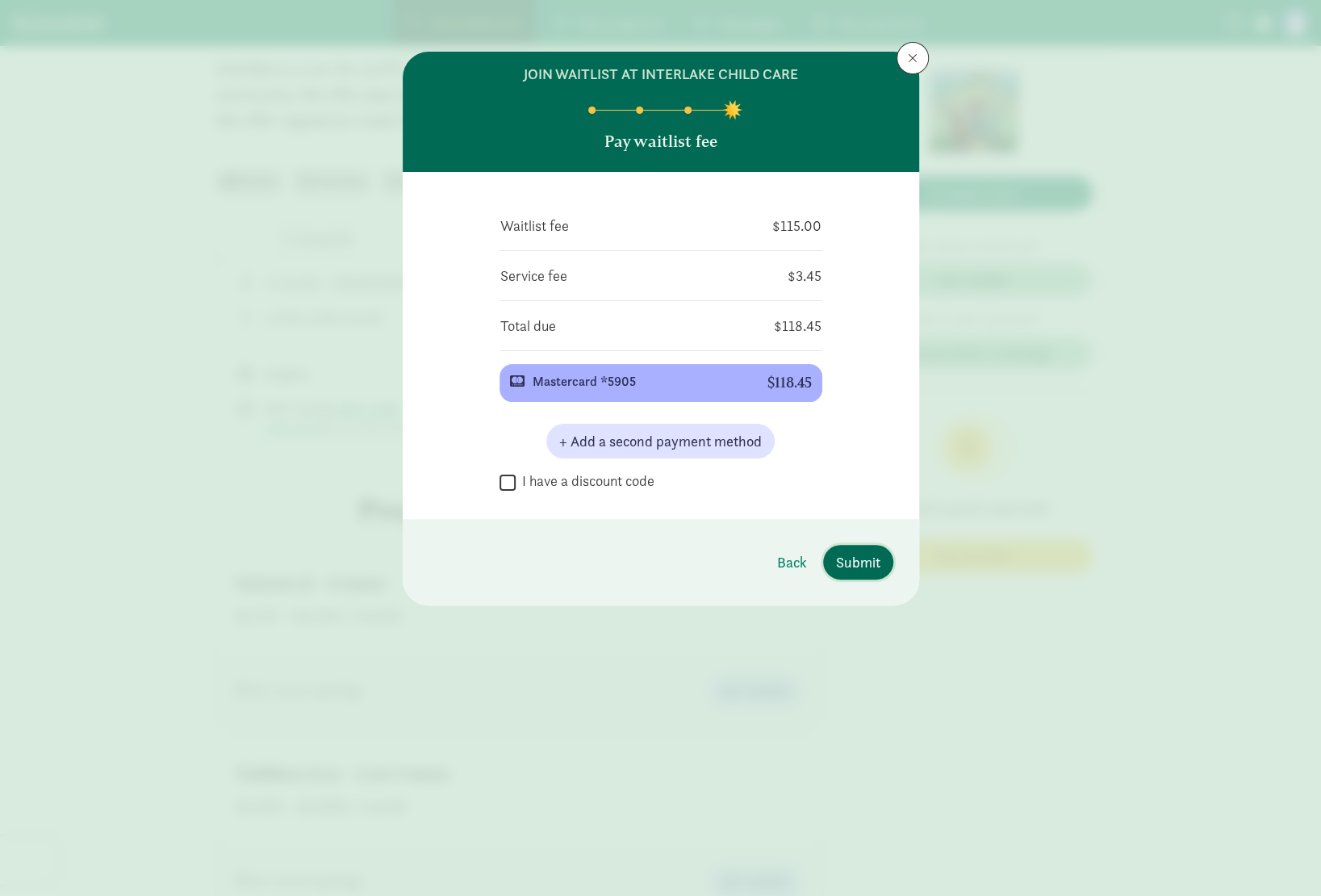
click at [844, 567] on span "Submit" at bounding box center [858, 562] width 45 height 22
